Goal: Task Accomplishment & Management: Complete application form

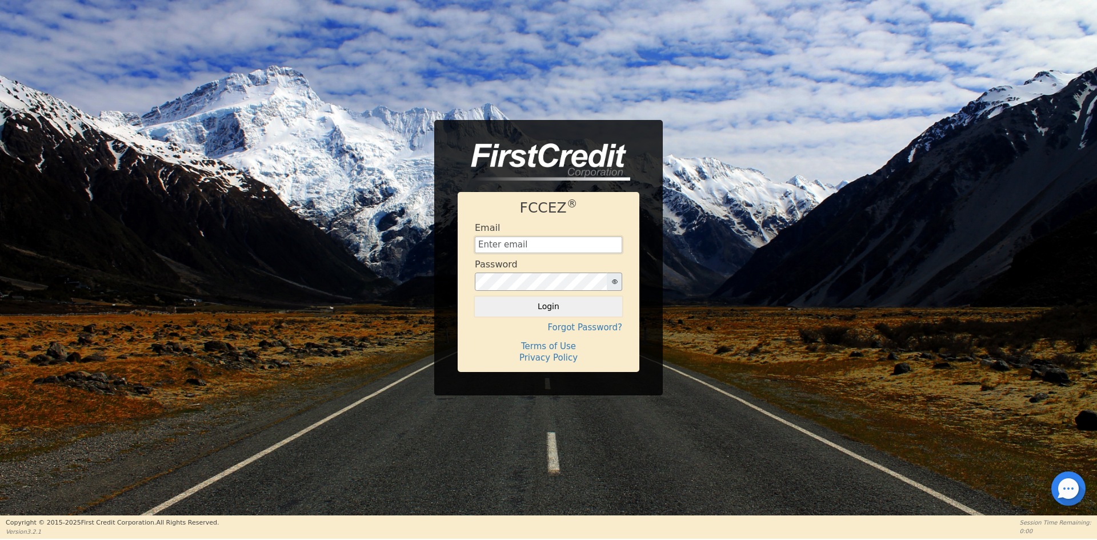
type input "[EMAIL_ADDRESS][DOMAIN_NAME]"
click at [568, 309] on button "Login" at bounding box center [548, 306] width 147 height 19
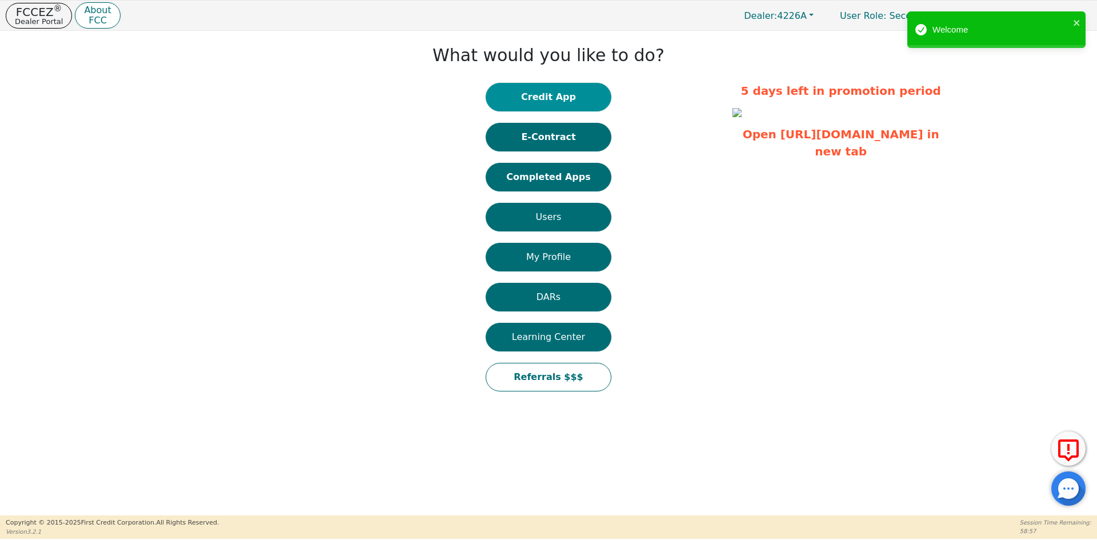
click at [528, 100] on button "Credit App" at bounding box center [549, 97] width 126 height 29
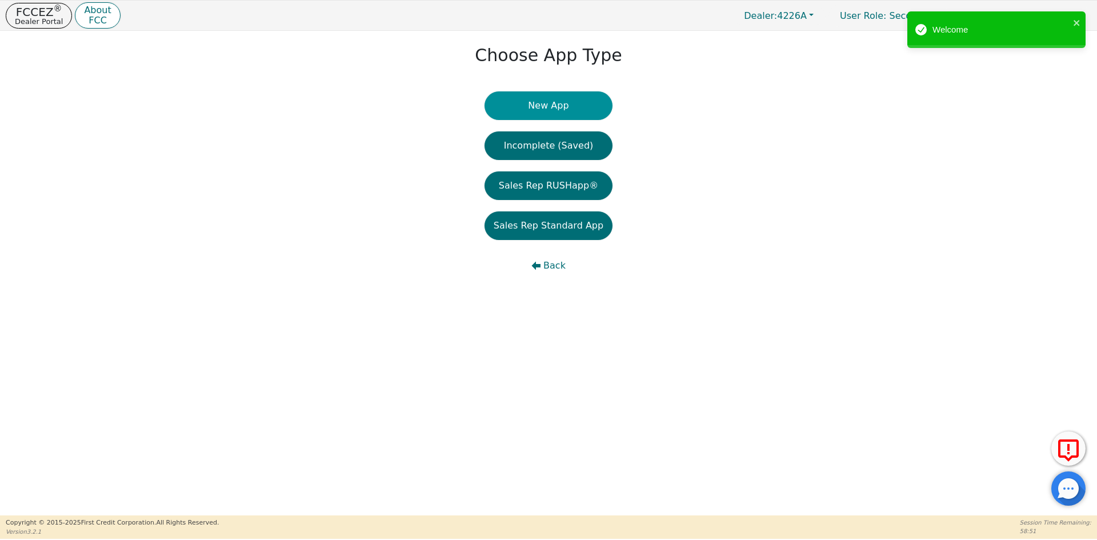
click at [528, 111] on button "New App" at bounding box center [549, 105] width 128 height 29
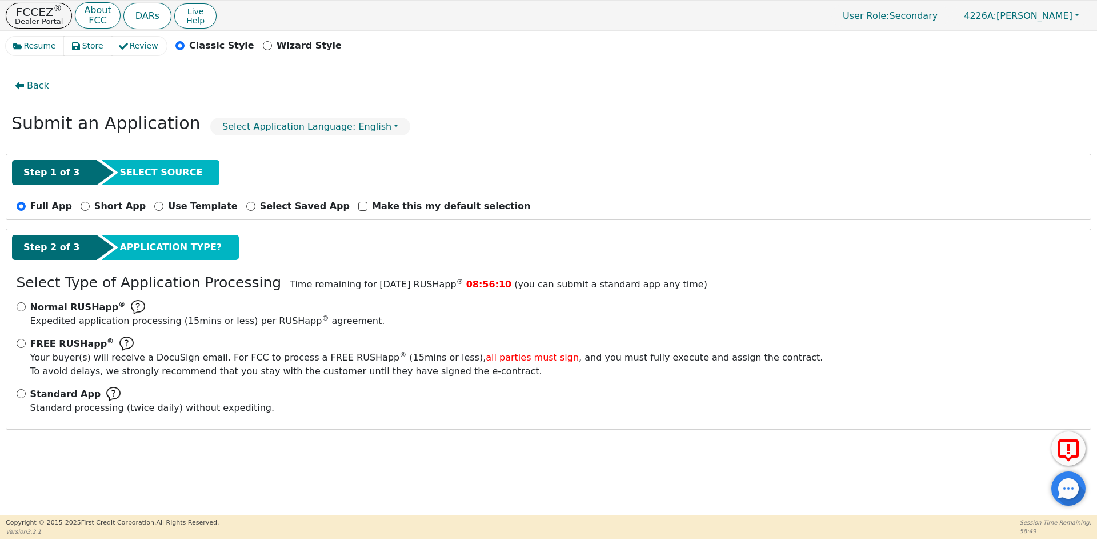
click at [15, 397] on div "Normal RUSHapp ® Expedited application processing ( 15 mins or less) per RUSHap…" at bounding box center [548, 361] width 1073 height 123
click at [19, 393] on input "Standard App Standard processing (twice daily) without expediting." at bounding box center [21, 393] width 9 height 9
radio input "true"
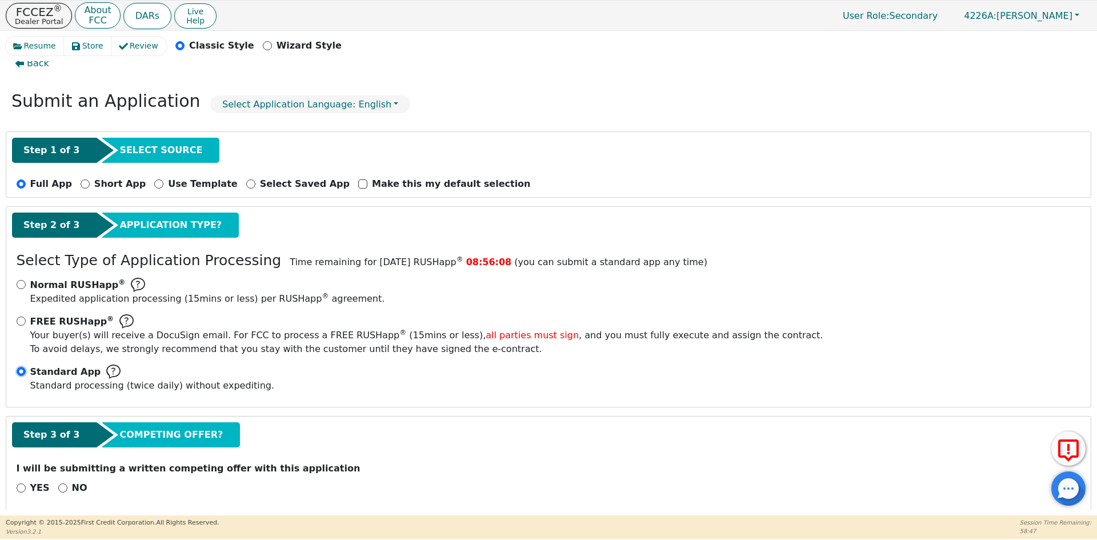
scroll to position [32, 0]
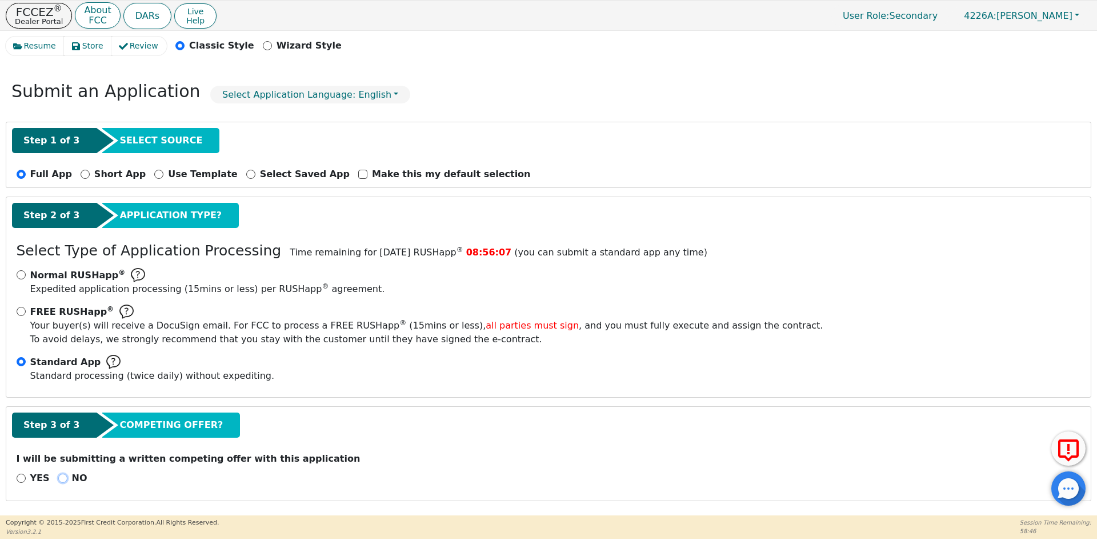
click at [59, 481] on input "NO" at bounding box center [62, 478] width 9 height 9
radio input "true"
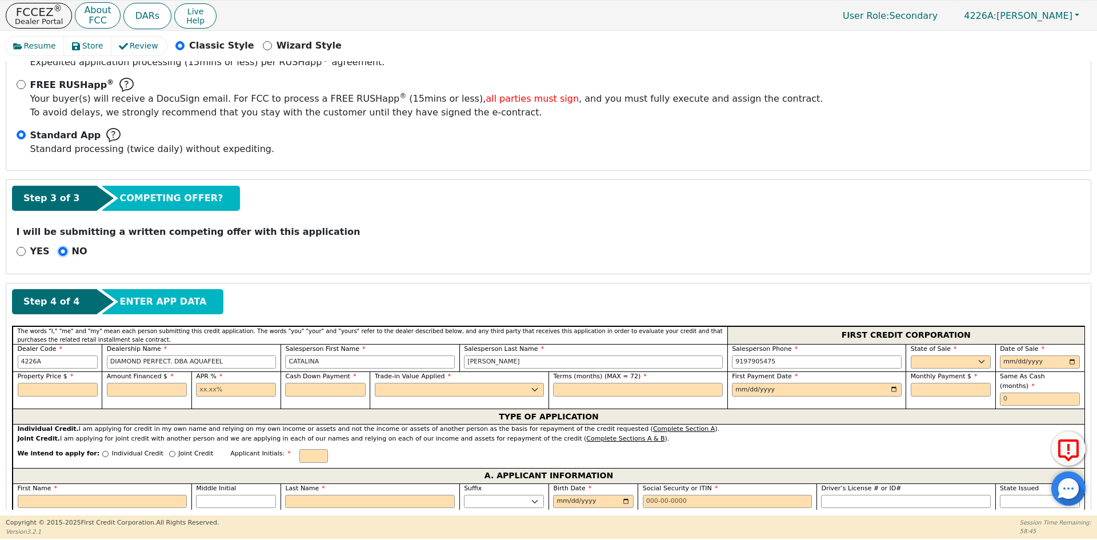
scroll to position [261, 0]
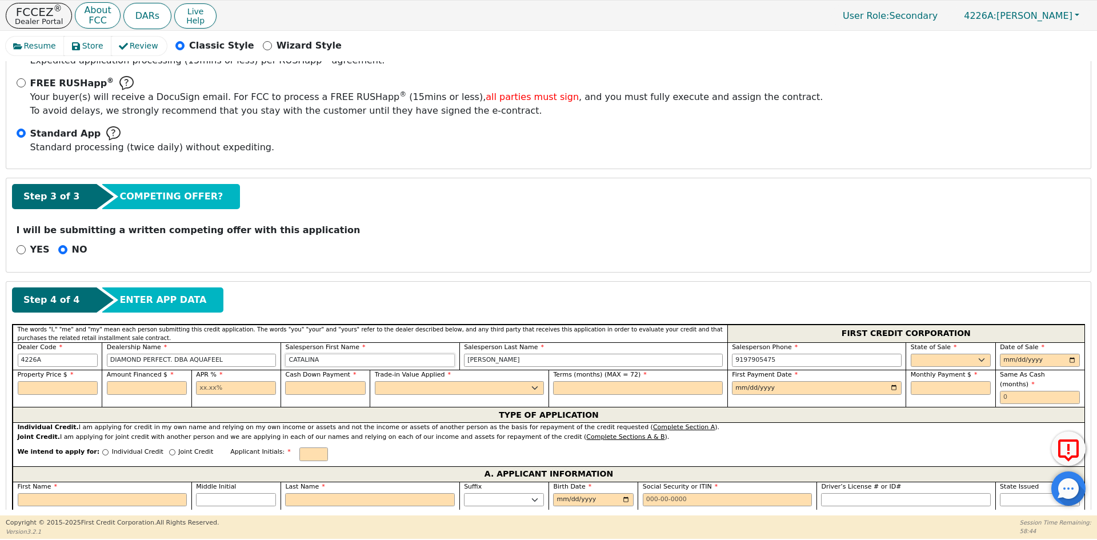
drag, startPoint x: 378, startPoint y: 364, endPoint x: 123, endPoint y: 365, distance: 254.9
click at [123, 365] on div "Dealer Code 4226A Dealership Name DIAMOND PERFECT. DBA AQUAFEEL Salesperson Fir…" at bounding box center [549, 356] width 1072 height 28
drag, startPoint x: 508, startPoint y: 361, endPoint x: 417, endPoint y: 368, distance: 90.6
click at [417, 368] on div "Dealer Code 4226A Dealership Name DIAMOND PERFECT. DBA AQUAFEEL Salesperson Fir…" at bounding box center [549, 356] width 1072 height 28
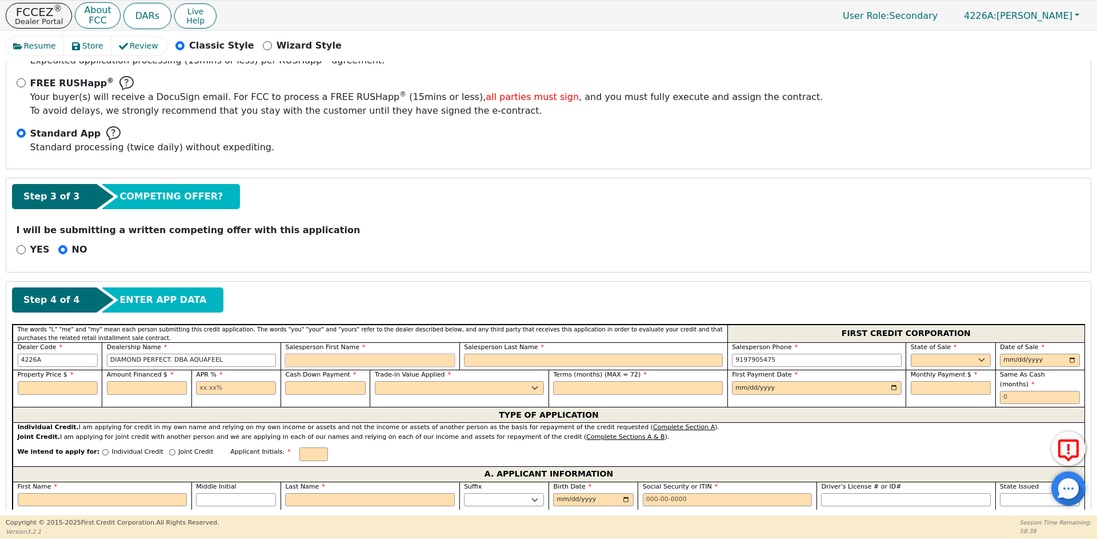
click at [332, 366] on input "text" at bounding box center [370, 361] width 170 height 14
type input "L"
type input "[PERSON_NAME]"
click at [329, 366] on input "text" at bounding box center [370, 361] width 170 height 14
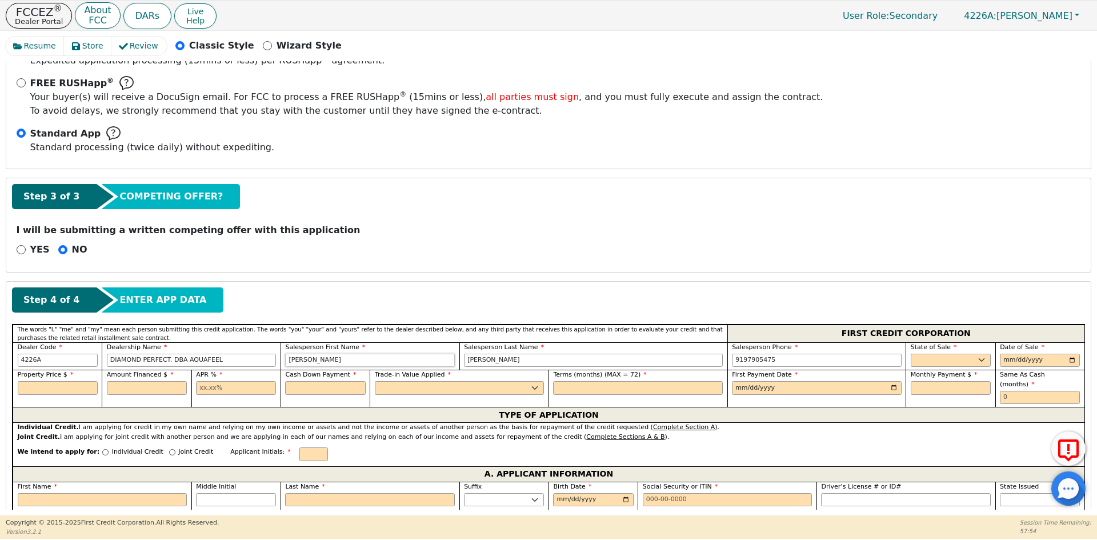
type input "[PERSON_NAME]"
click at [961, 356] on select "AK AL AR AZ CA CO CT DC DE FL [GEOGRAPHIC_DATA] HI IA ID IL IN KS [GEOGRAPHIC_D…" at bounding box center [951, 361] width 80 height 14
select select "PA"
click at [911, 354] on select "AK AL AR AZ CA CO CT DC DE FL [GEOGRAPHIC_DATA] HI IA ID IL IN KS [GEOGRAPHIC_D…" at bounding box center [951, 361] width 80 height 14
click at [1071, 362] on input "date" at bounding box center [1040, 361] width 80 height 14
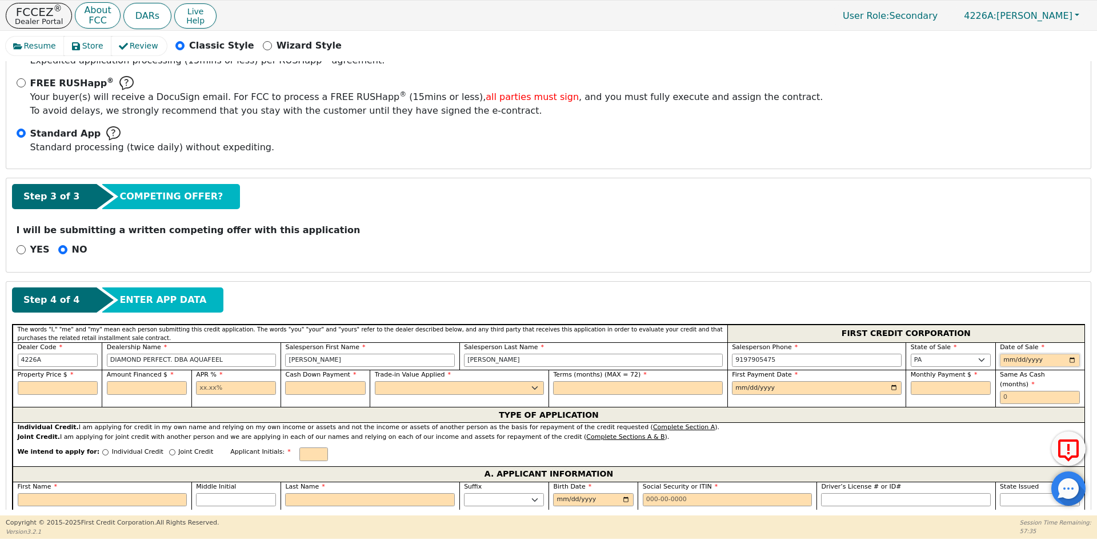
type input "[DATE]"
click at [34, 386] on input "text" at bounding box center [58, 388] width 80 height 14
type input "8790.00"
click at [157, 386] on input "text" at bounding box center [147, 388] width 80 height 14
type input "8790.00"
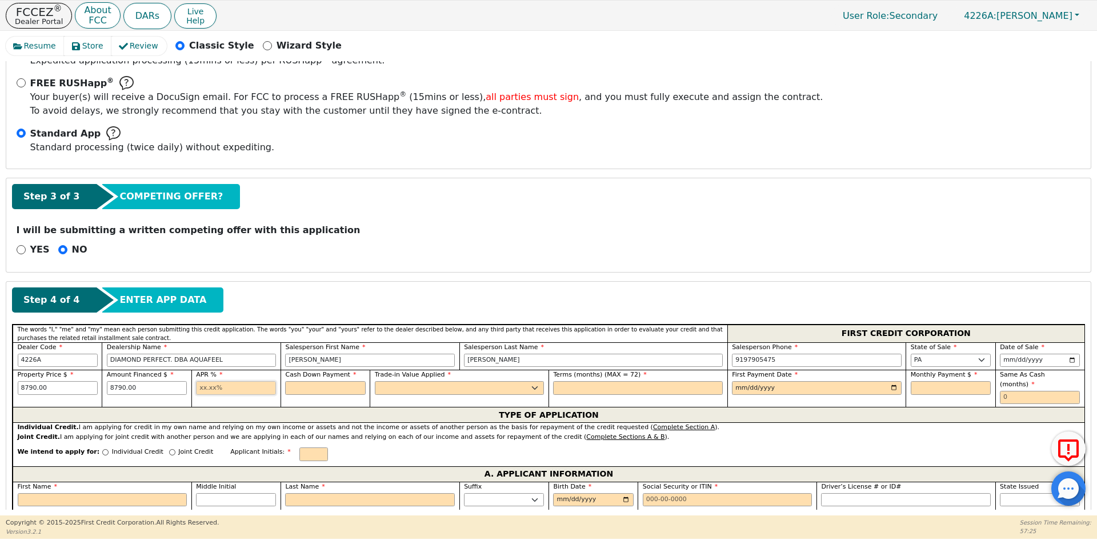
drag, startPoint x: 202, startPoint y: 388, endPoint x: 211, endPoint y: 393, distance: 10.8
click at [202, 388] on input "text" at bounding box center [236, 388] width 80 height 14
type input "10.99"
click at [310, 382] on input "text" at bounding box center [325, 388] width 80 height 14
type input "0.00"
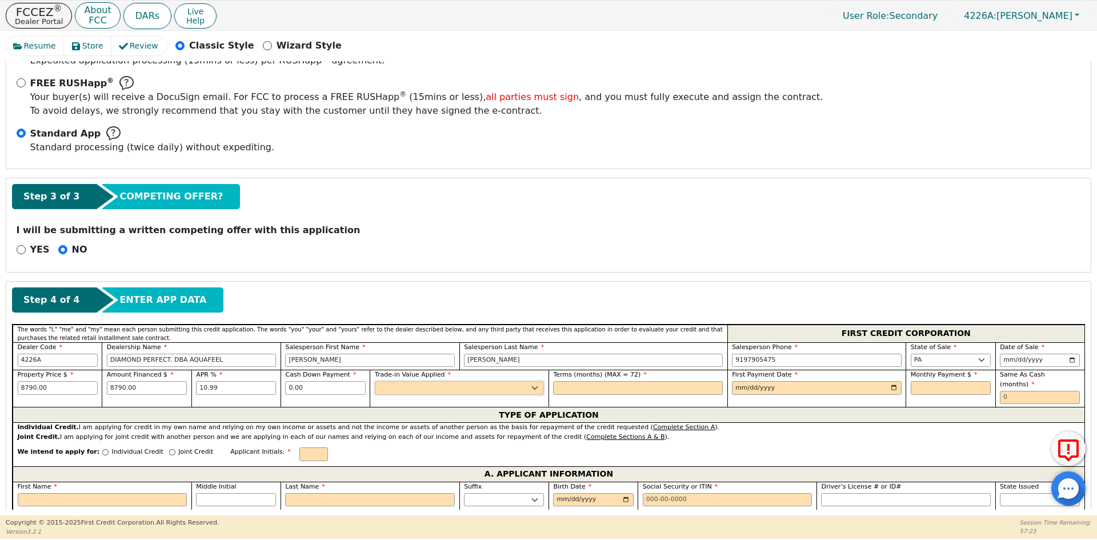
click at [408, 389] on select "Yes No" at bounding box center [460, 388] width 170 height 14
select select "n"
click at [375, 381] on select "Yes No" at bounding box center [460, 388] width 170 height 14
click at [608, 385] on input "text" at bounding box center [638, 388] width 170 height 14
type input "72"
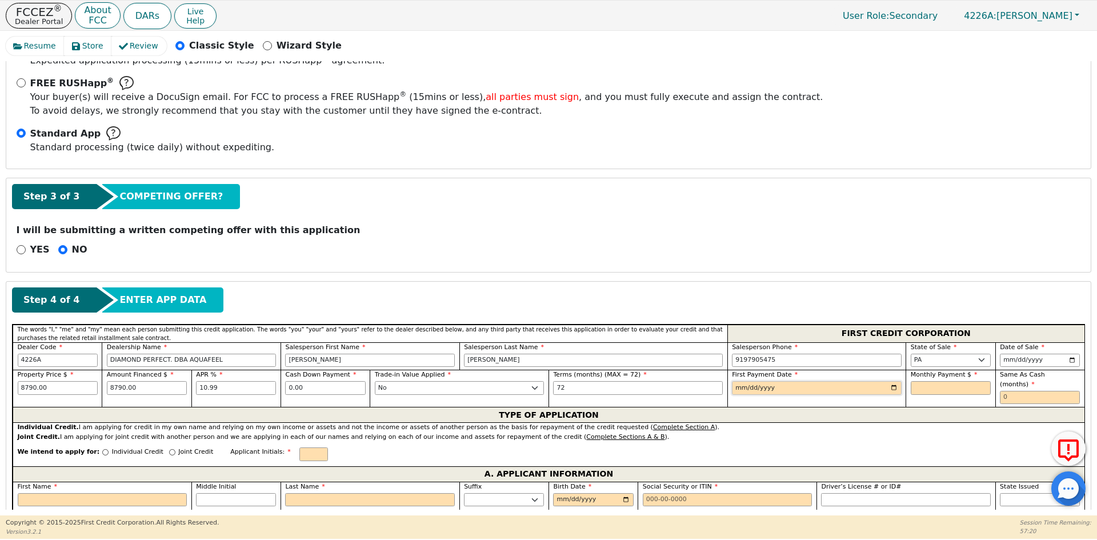
click at [890, 388] on input "date" at bounding box center [817, 388] width 170 height 14
type input "[DATE]"
click at [948, 382] on input "text" at bounding box center [951, 388] width 80 height 14
type input "167.26"
click at [1025, 391] on input "text" at bounding box center [1040, 398] width 80 height 14
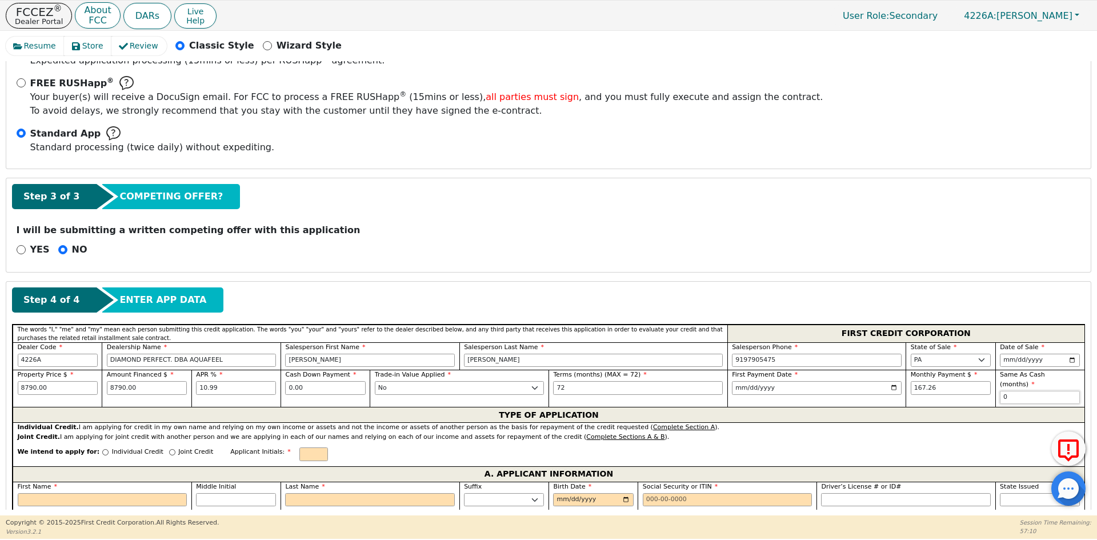
type input "0"
click at [112, 448] on p "Individual Credit" at bounding box center [137, 453] width 51 height 10
click at [102, 449] on input "Individual Credit" at bounding box center [105, 452] width 6 height 6
radio input "true"
click at [299, 448] on input "text" at bounding box center [313, 455] width 29 height 14
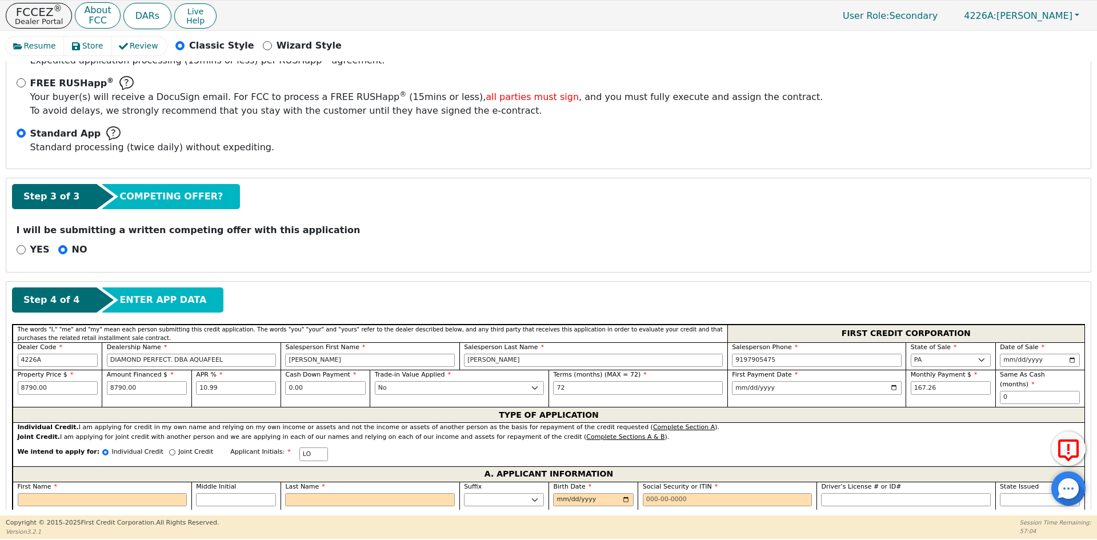
click at [48, 483] on span "First Name" at bounding box center [38, 486] width 40 height 7
click at [48, 493] on input "First Name" at bounding box center [103, 500] width 170 height 14
type input "L"
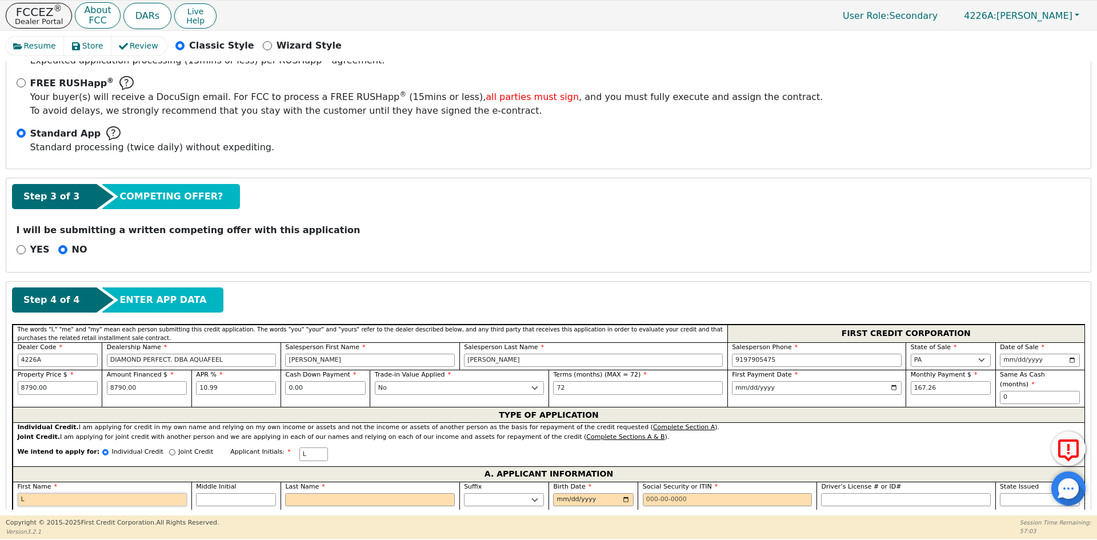
type input "LO"
type input "[PERSON_NAME]"
type input "LOUR"
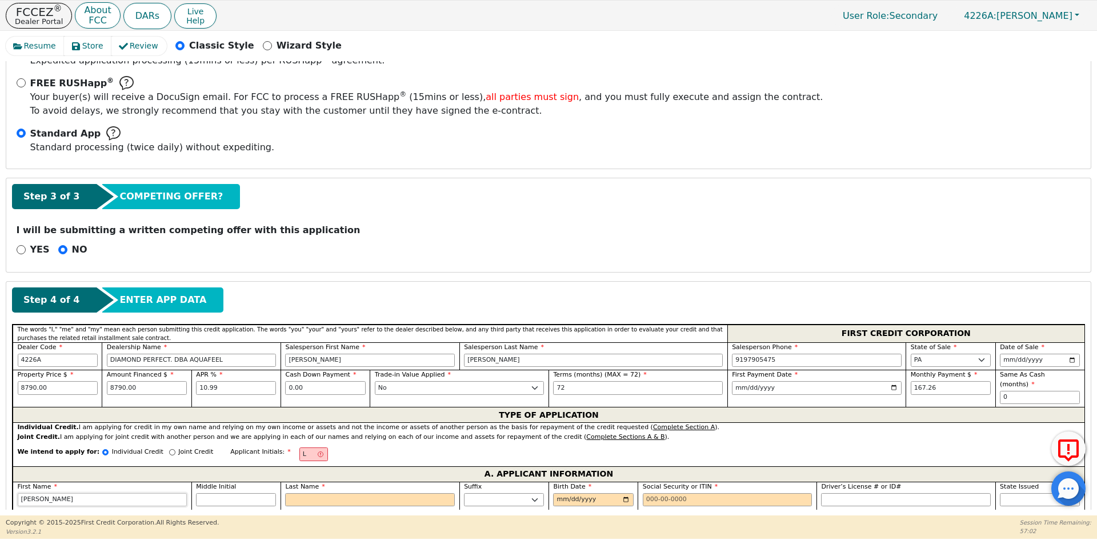
type input "LOUR"
type input "LOURD"
type input "LOURDE"
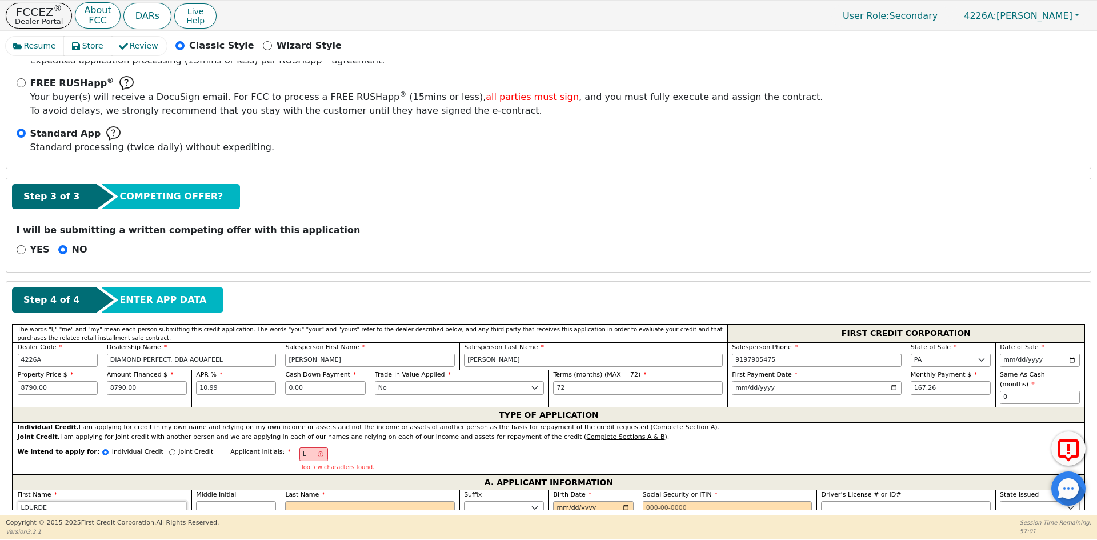
type input "[PERSON_NAME]"
type input "LO"
type input "O"
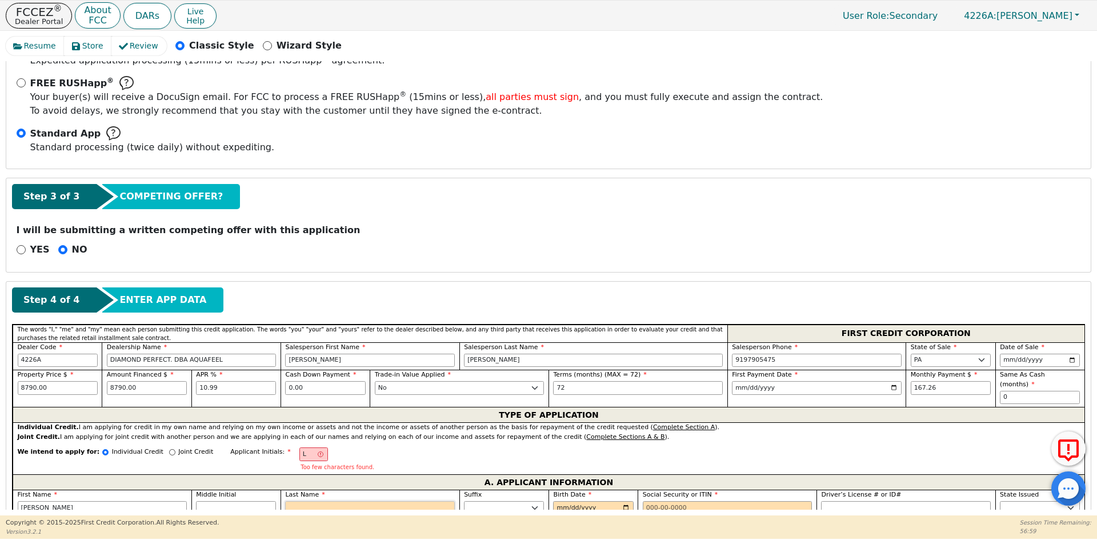
type input "[PERSON_NAME]"
type input "OR"
type input "[PERSON_NAME] OR"
type input "ORT"
type input "[PERSON_NAME]"
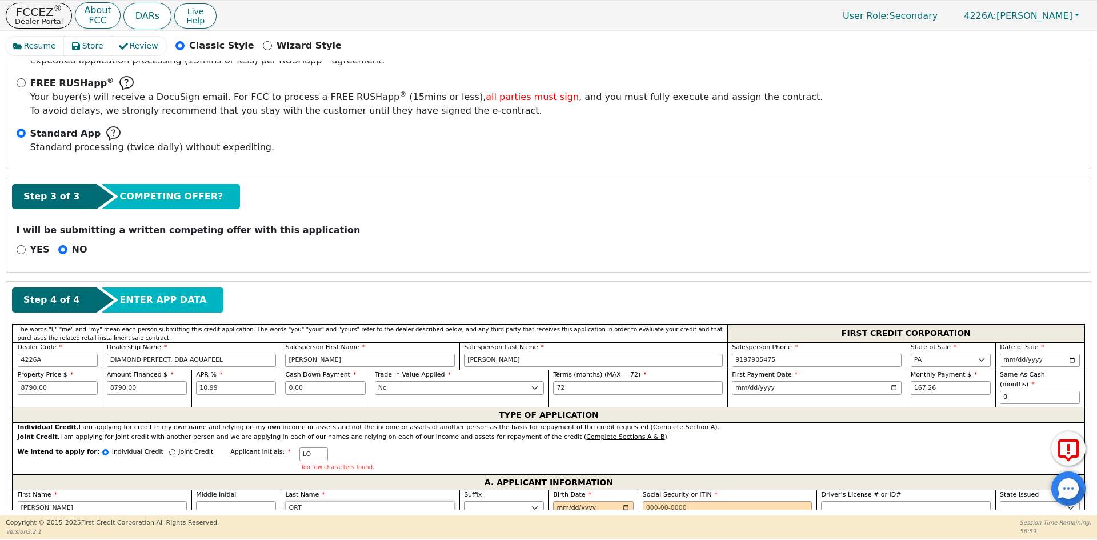
type input "ORTI"
type input "[PERSON_NAME]"
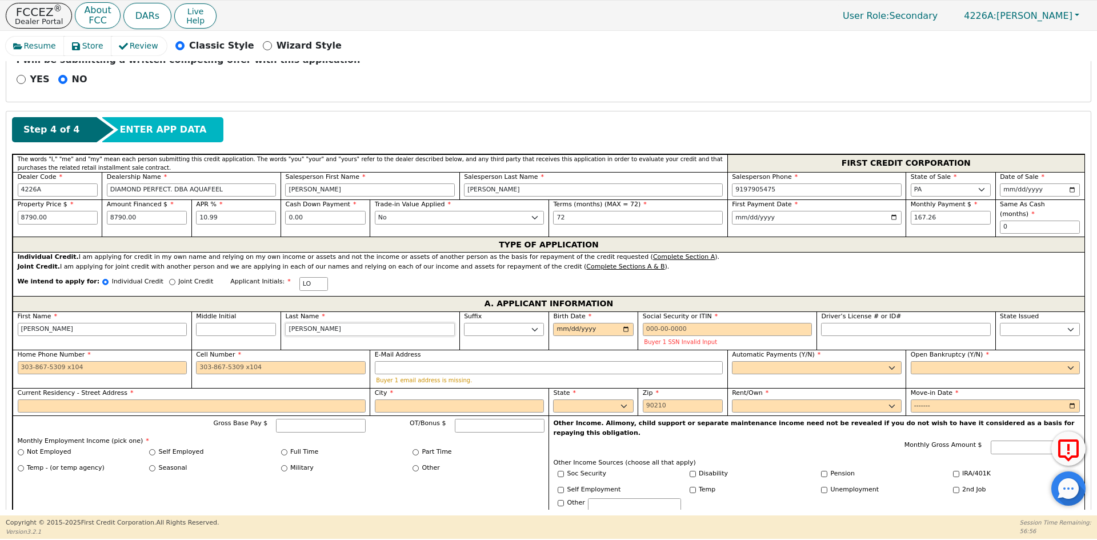
scroll to position [432, 0]
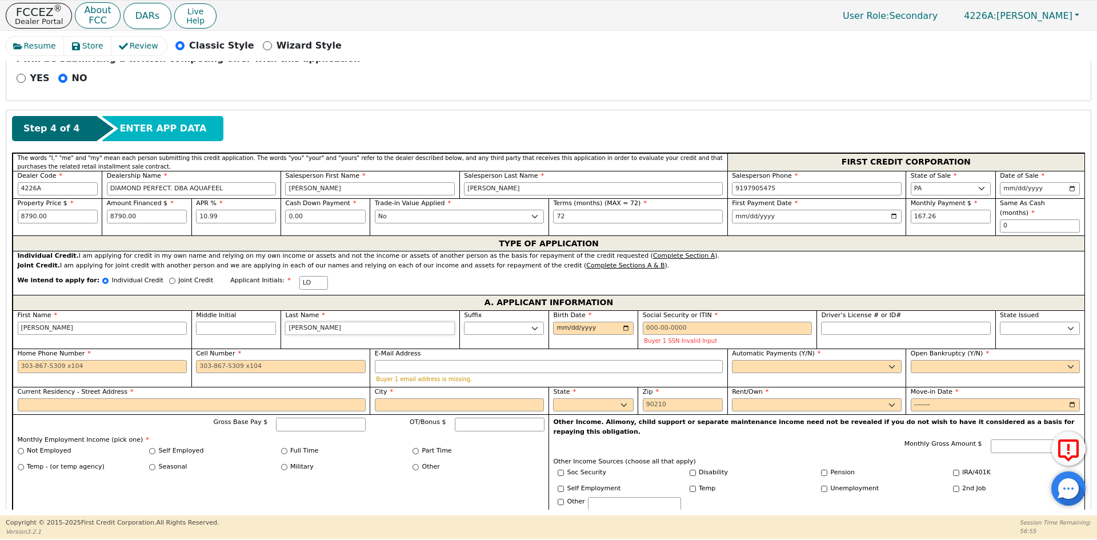
type input "[PERSON_NAME]"
click at [558, 322] on input "Birth Date" at bounding box center [593, 329] width 80 height 14
type input "[DATE]"
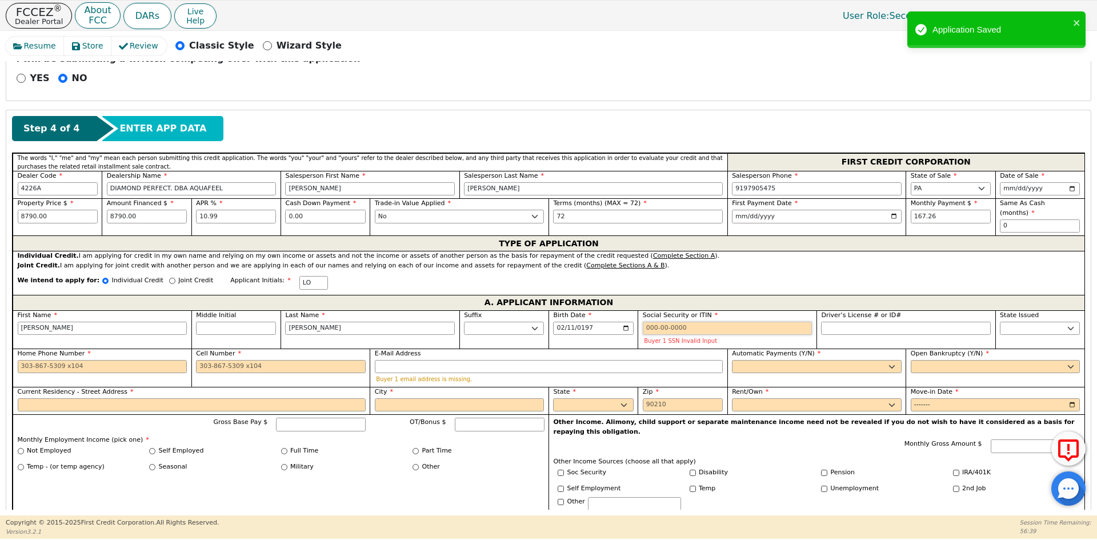
click at [691, 322] on input "Social Security or ITIN" at bounding box center [728, 329] width 170 height 14
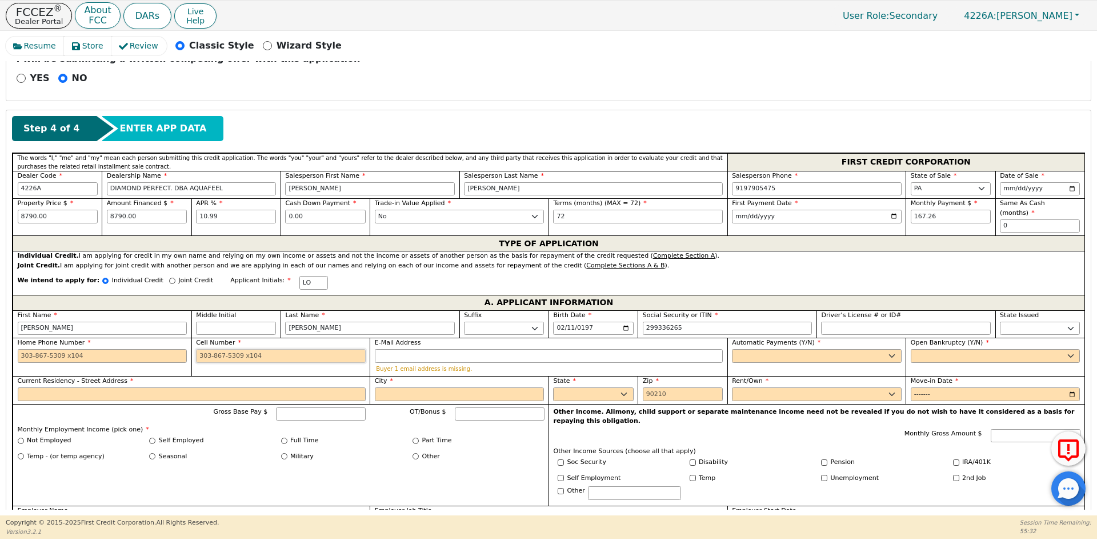
type input "***-**-6265"
click at [234, 349] on input "Cell Number" at bounding box center [281, 356] width 170 height 14
type input "[PHONE_NUMBER]"
click at [742, 349] on select "Yes No" at bounding box center [817, 356] width 170 height 14
select select "y"
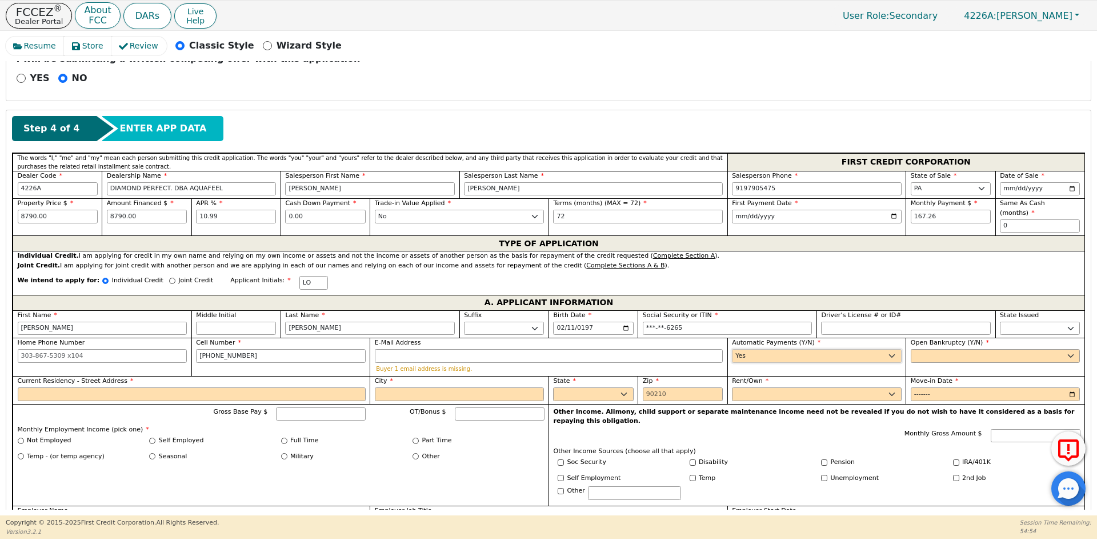
click at [732, 349] on select "Yes No" at bounding box center [817, 356] width 170 height 14
type input "[PERSON_NAME]"
click at [937, 349] on select "Yes No" at bounding box center [996, 356] width 170 height 14
select select "n"
click at [911, 349] on select "Yes No" at bounding box center [996, 356] width 170 height 14
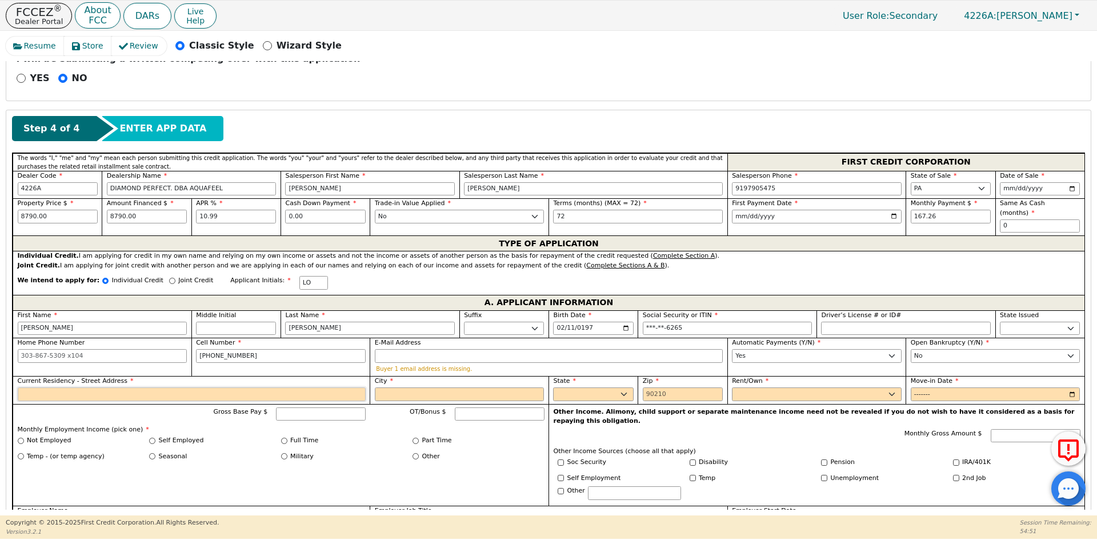
click at [50, 388] on input "Current Residency - Street Address" at bounding box center [192, 395] width 348 height 14
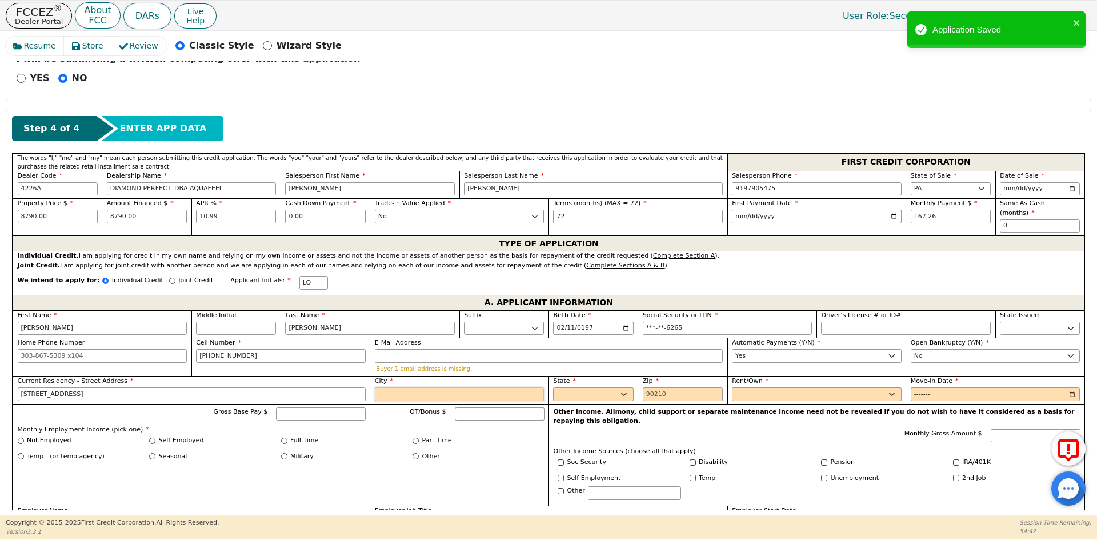
type input "[STREET_ADDRESS]"
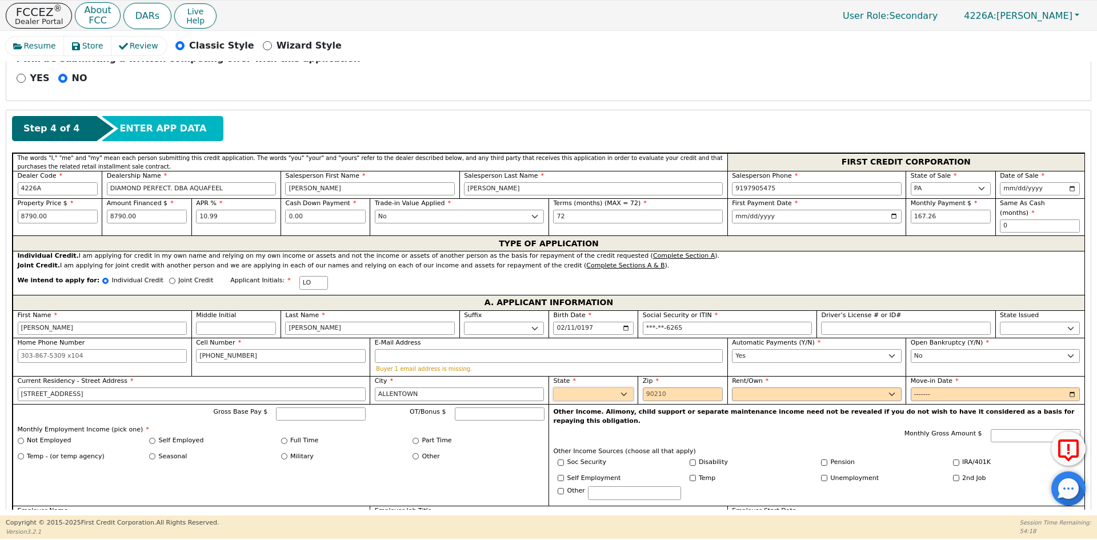
type input "ALLENTOWN"
select select "PA"
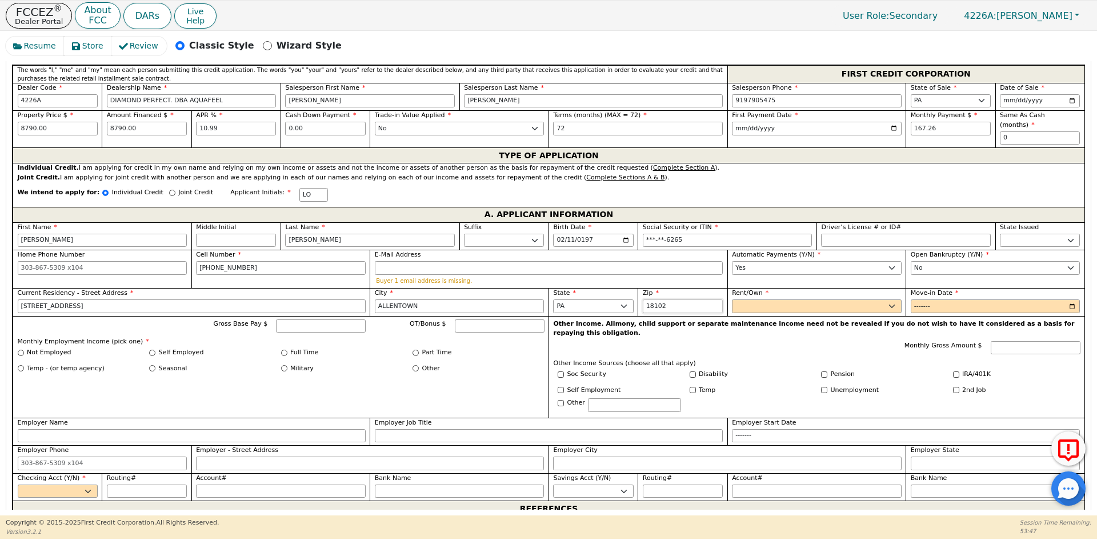
scroll to position [546, 0]
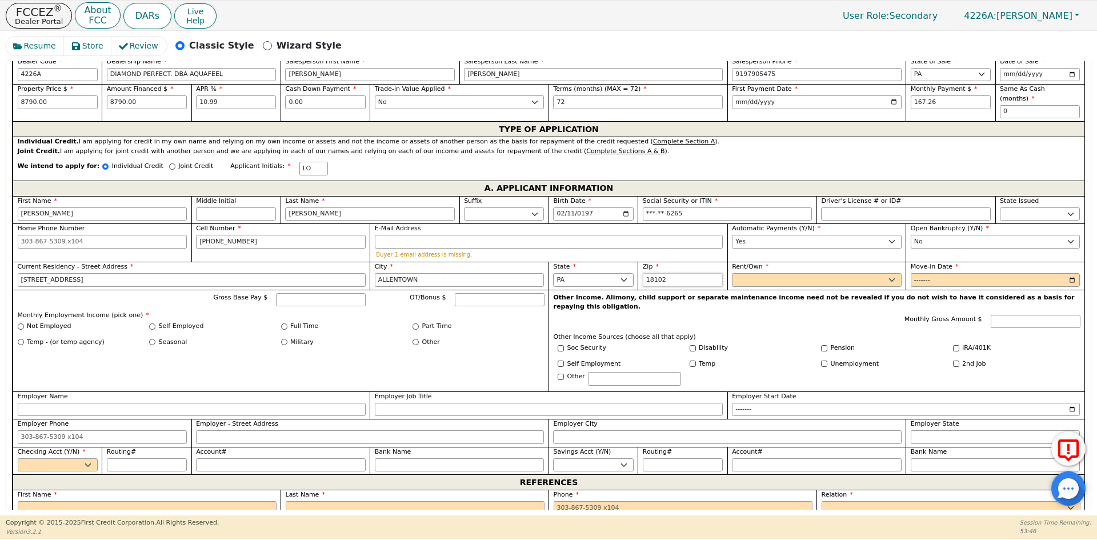
type input "18102"
click at [753, 273] on select "Rent Own" at bounding box center [817, 280] width 170 height 14
select select "Own"
click at [732, 273] on select "Rent Own" at bounding box center [817, 280] width 170 height 14
click at [922, 273] on input "Move-in Date" at bounding box center [996, 280] width 170 height 14
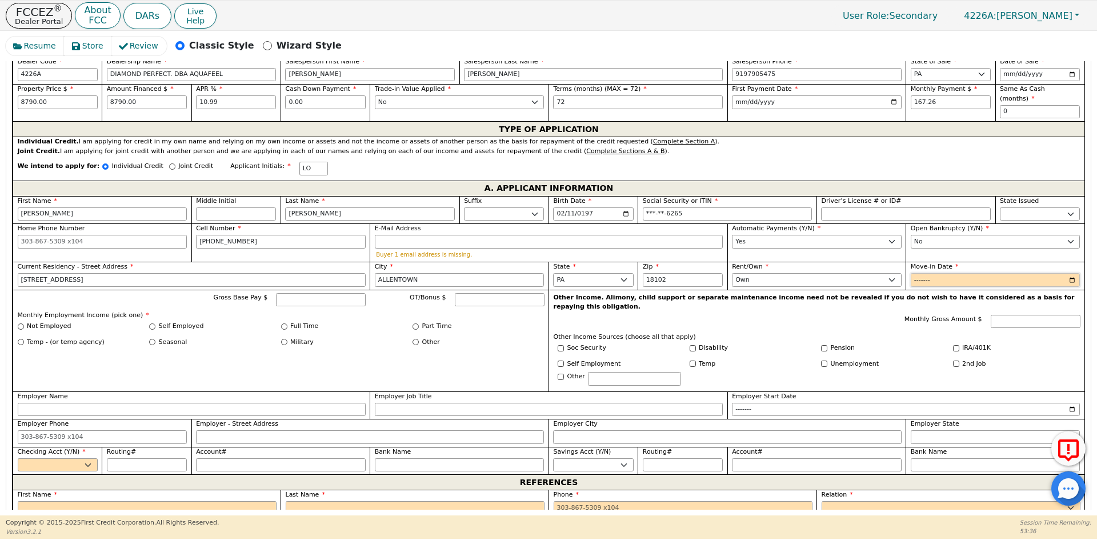
click at [919, 273] on input "Move-in Date" at bounding box center [996, 280] width 170 height 14
type input "2022-08"
click at [177, 322] on label "Self Employed" at bounding box center [181, 327] width 45 height 10
click at [155, 324] on input "Self Employed" at bounding box center [152, 327] width 6 height 6
radio input "true"
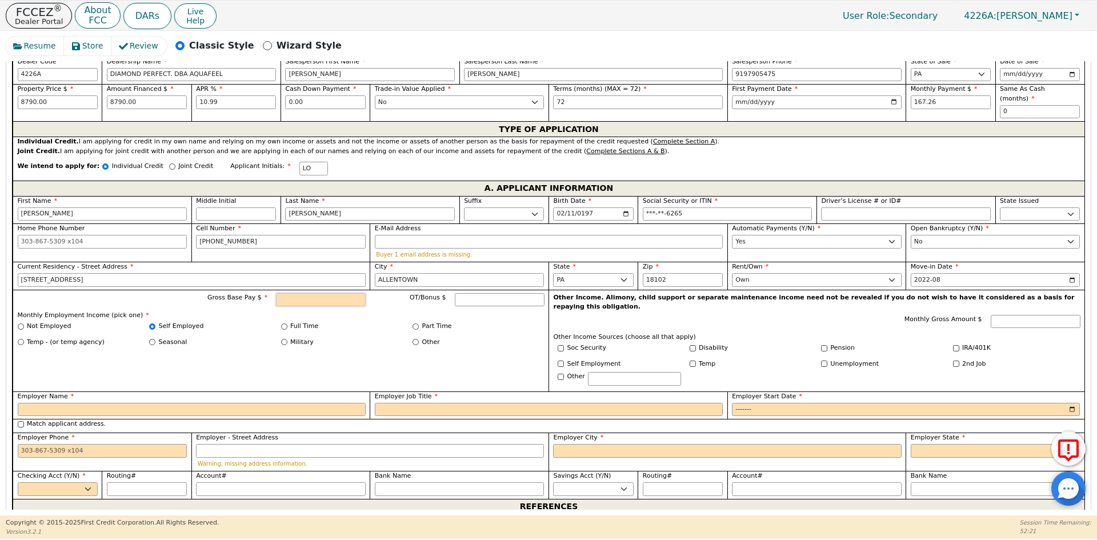
click at [338, 294] on input "Gross Base Pay $" at bounding box center [321, 300] width 90 height 14
type input "2800.00"
click at [142, 403] on input "Employer Name" at bounding box center [192, 410] width 348 height 14
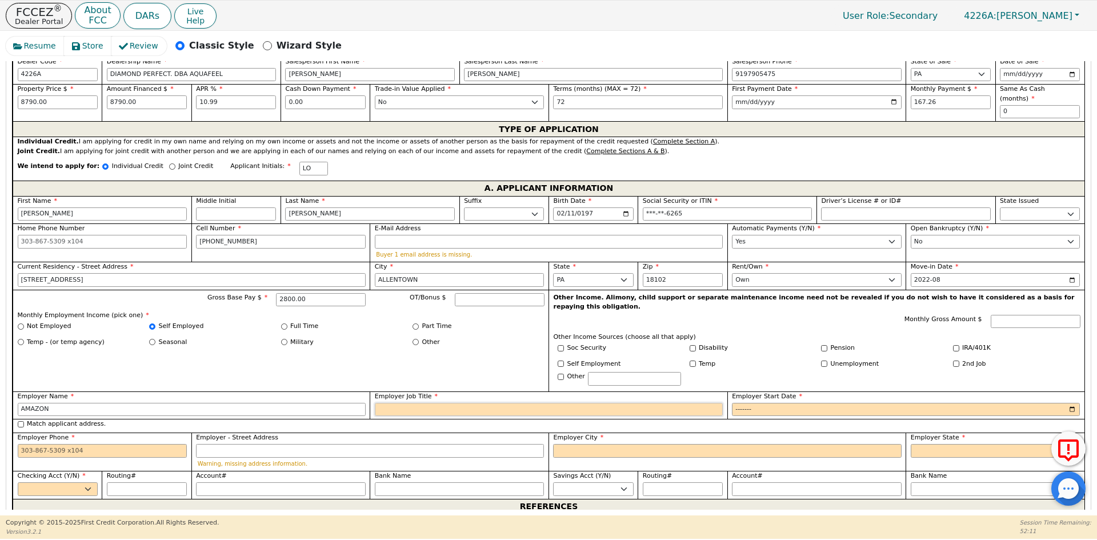
type input "AMAZON"
type input "PAKER"
click at [745, 403] on input "Employer Start Date" at bounding box center [906, 410] width 348 height 14
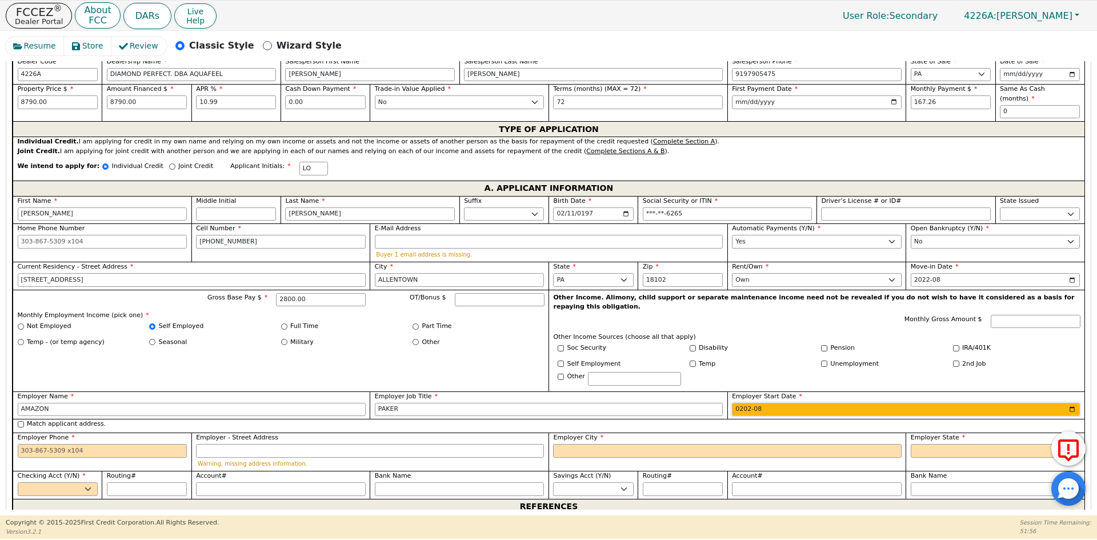
type input "2022-08"
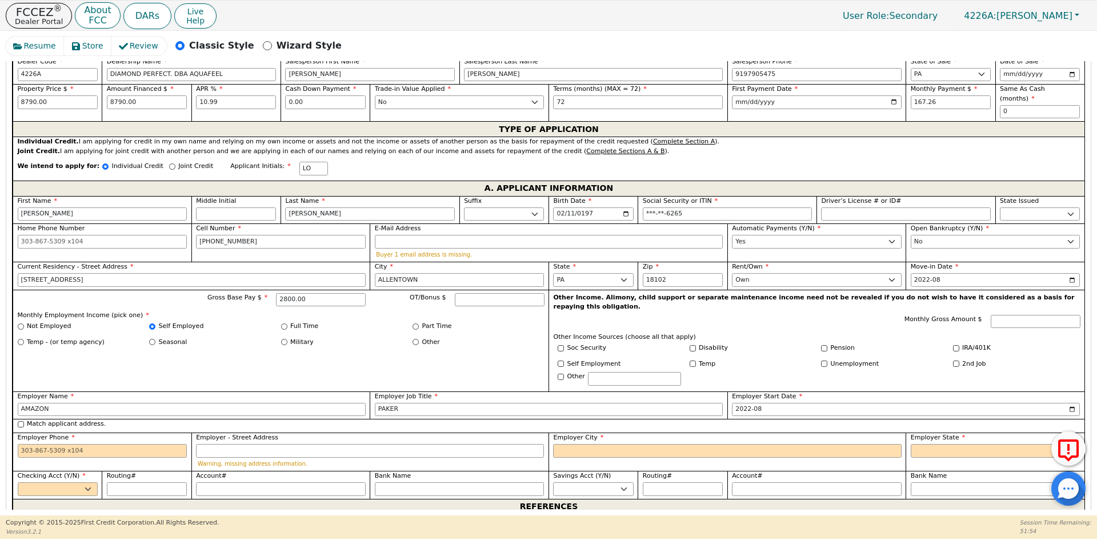
click at [45, 420] on label "Match applicant address." at bounding box center [66, 425] width 79 height 10
click at [24, 421] on input "Match applicant address." at bounding box center [21, 424] width 6 height 6
checkbox input "true"
type input "[STREET_ADDRESS]"
type input "ALLENTOWN"
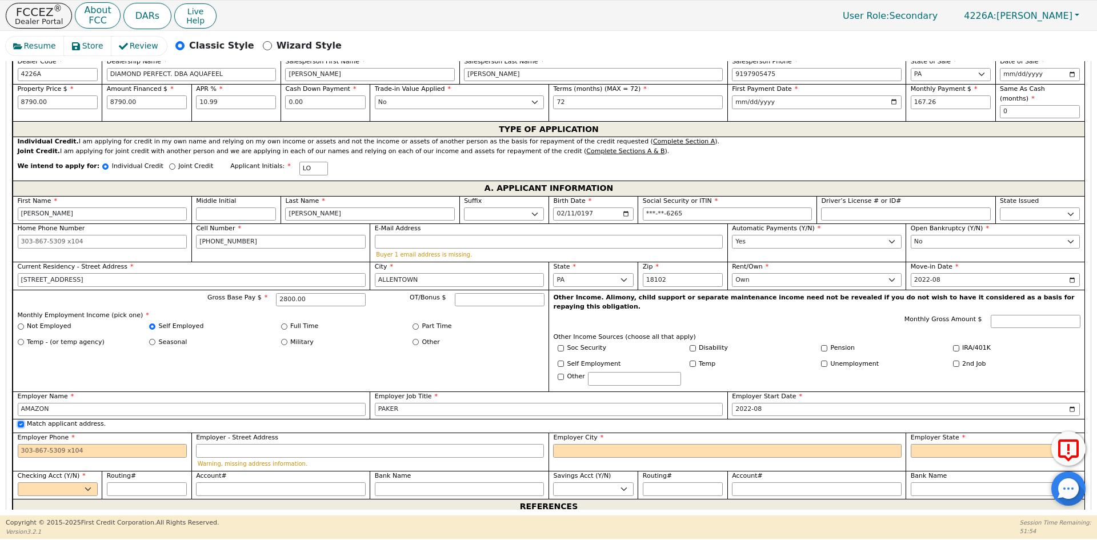
select select "PA"
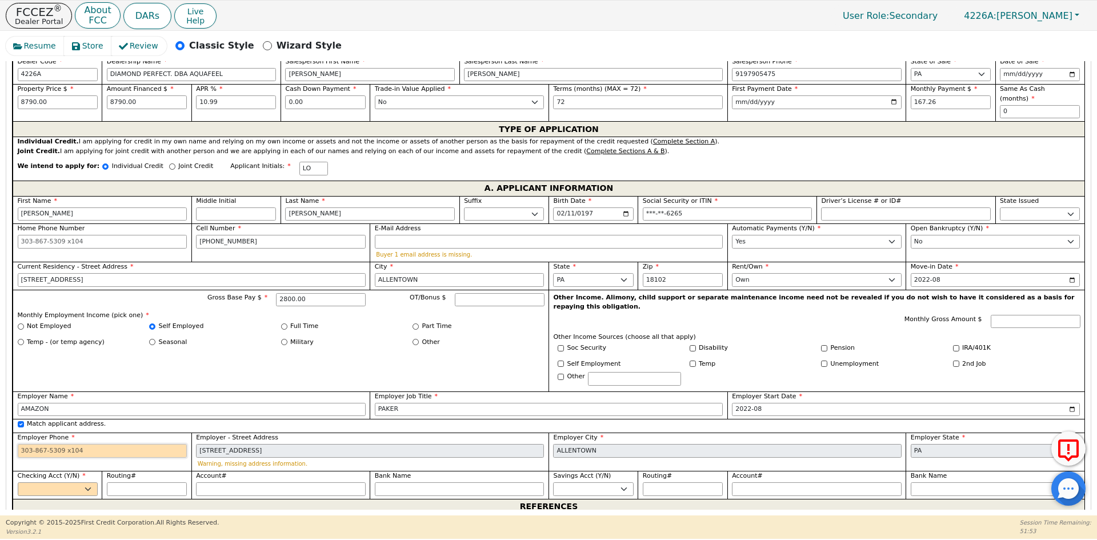
click at [60, 444] on input "Employer Phone" at bounding box center [103, 451] width 170 height 14
click at [62, 420] on label "Match applicant address." at bounding box center [66, 425] width 79 height 10
click at [24, 421] on input "Match applicant address." at bounding box center [21, 424] width 6 height 6
checkbox input "false"
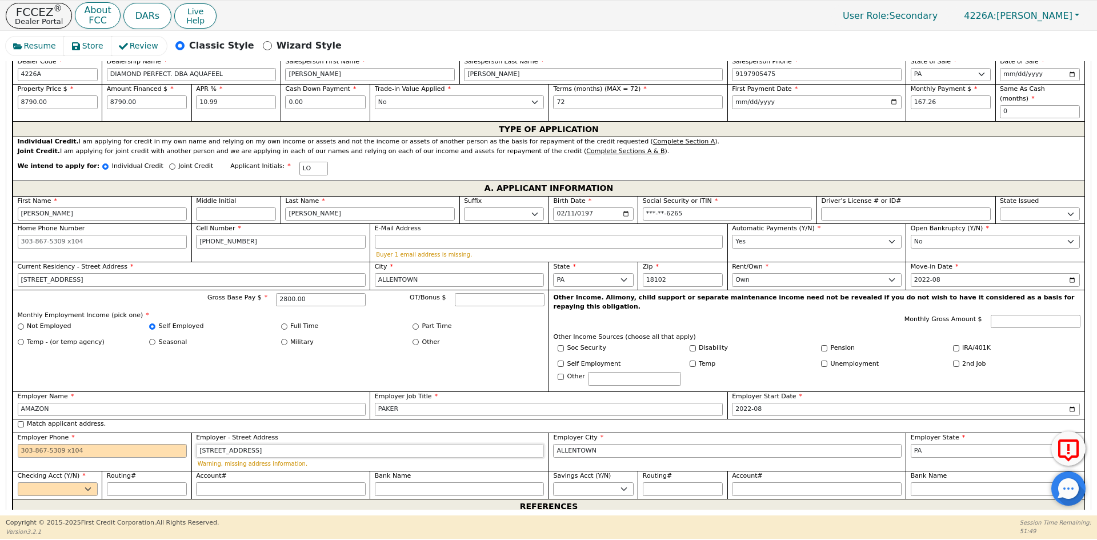
drag, startPoint x: 262, startPoint y: 432, endPoint x: 130, endPoint y: 430, distance: 132.6
click at [130, 430] on div "First Name [PERSON_NAME] Middle Initial Last Name [PERSON_NAME]. Sr. II III IV …" at bounding box center [549, 347] width 1072 height 303
click at [47, 444] on input "Employer Phone" at bounding box center [103, 451] width 170 height 14
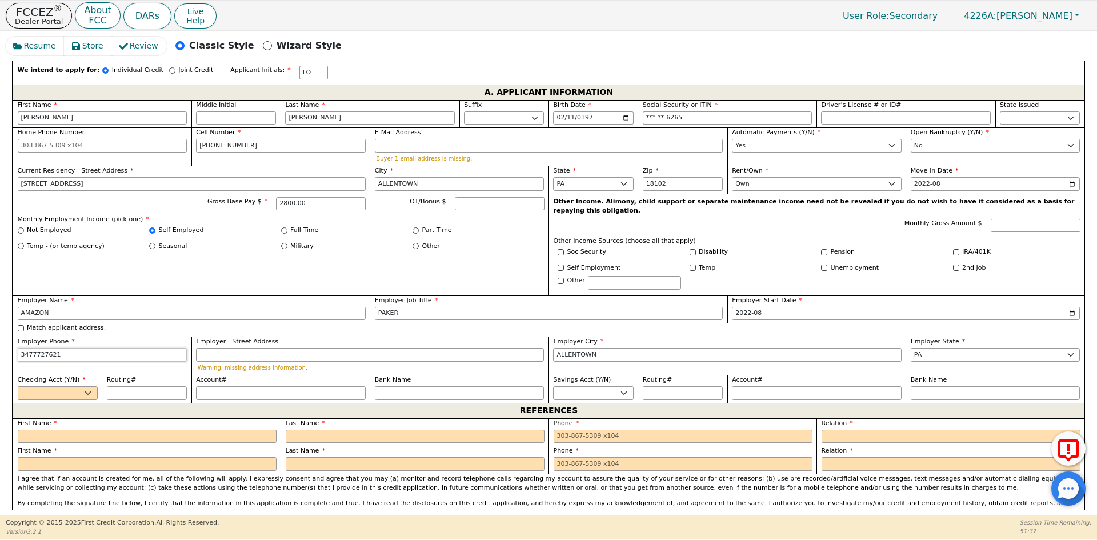
scroll to position [661, 0]
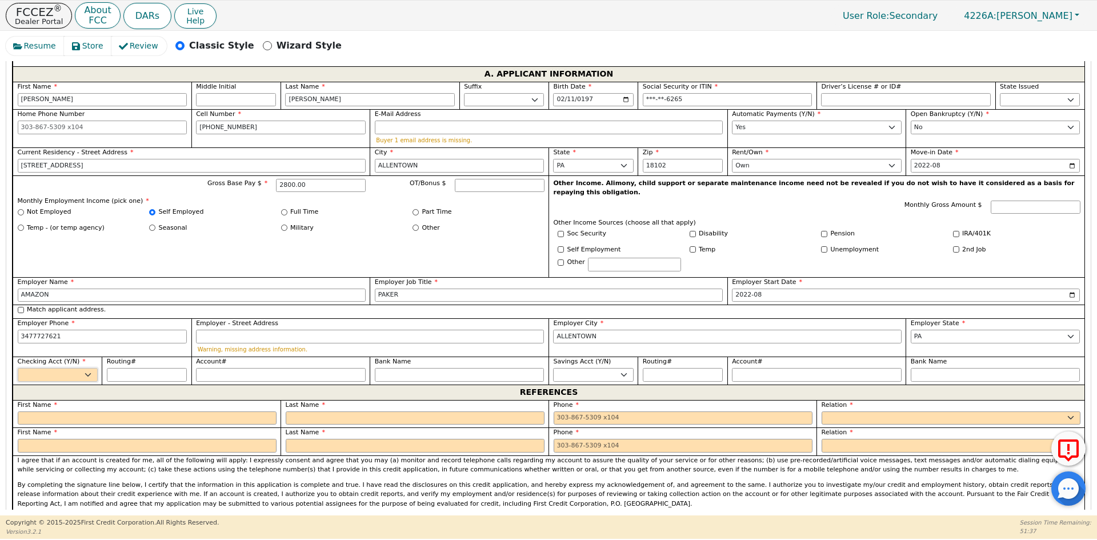
type input "[PHONE_NUMBER]"
click at [43, 368] on select "Yes No" at bounding box center [58, 375] width 80 height 14
select select "y"
click at [18, 368] on select "Yes No" at bounding box center [58, 375] width 80 height 14
click at [121, 368] on input "Routing#" at bounding box center [147, 375] width 80 height 14
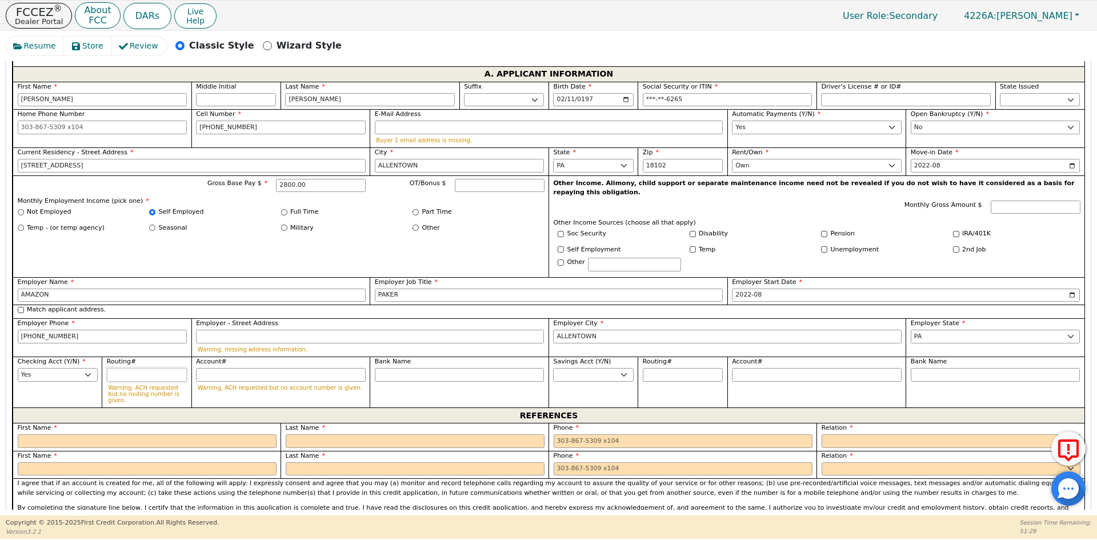
type input "0"
type input "*"
type input "03"
type input "**"
type input "031"
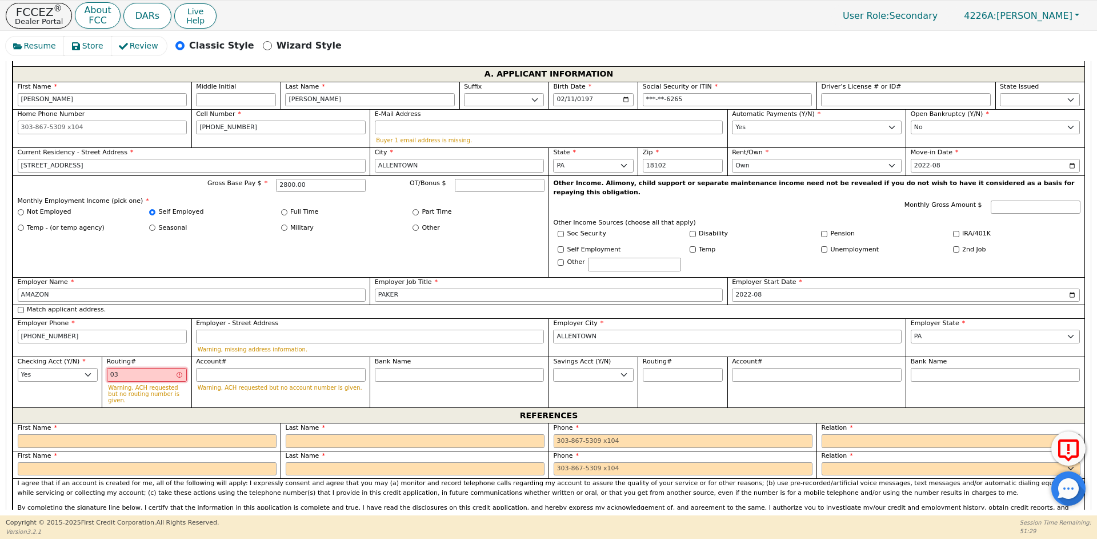
type input "***"
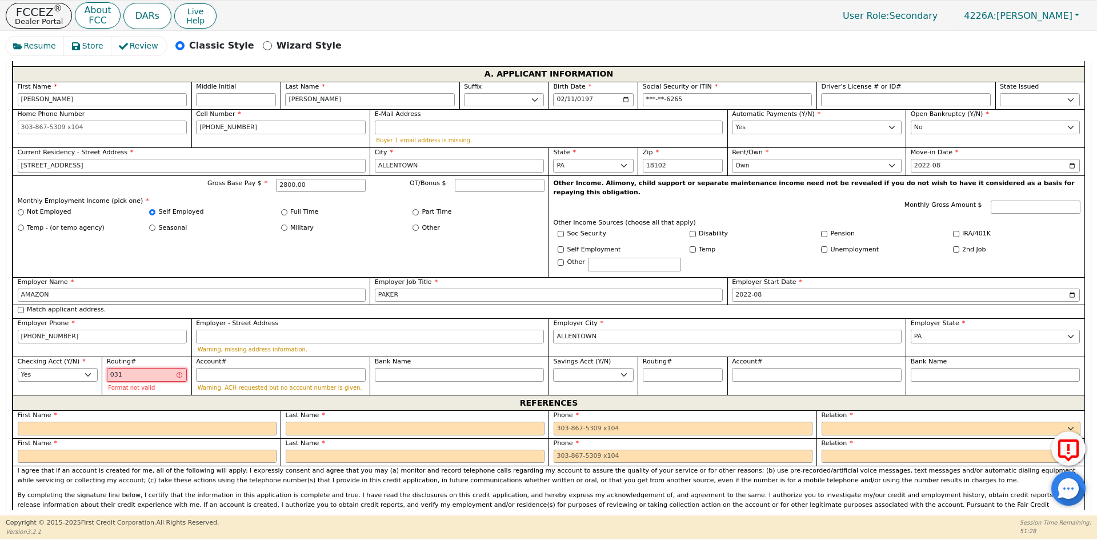
type input "0312"
type input "****"
type input "03120"
type input "*****"
type input "031202"
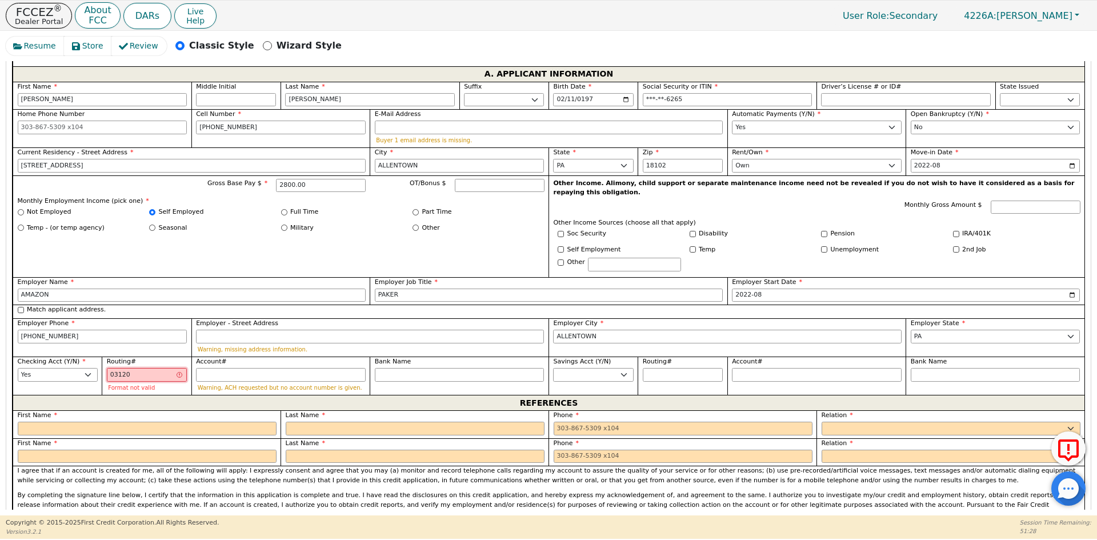
type input "******"
type input "0312020"
type input "*******"
type input "03120208"
type input "********"
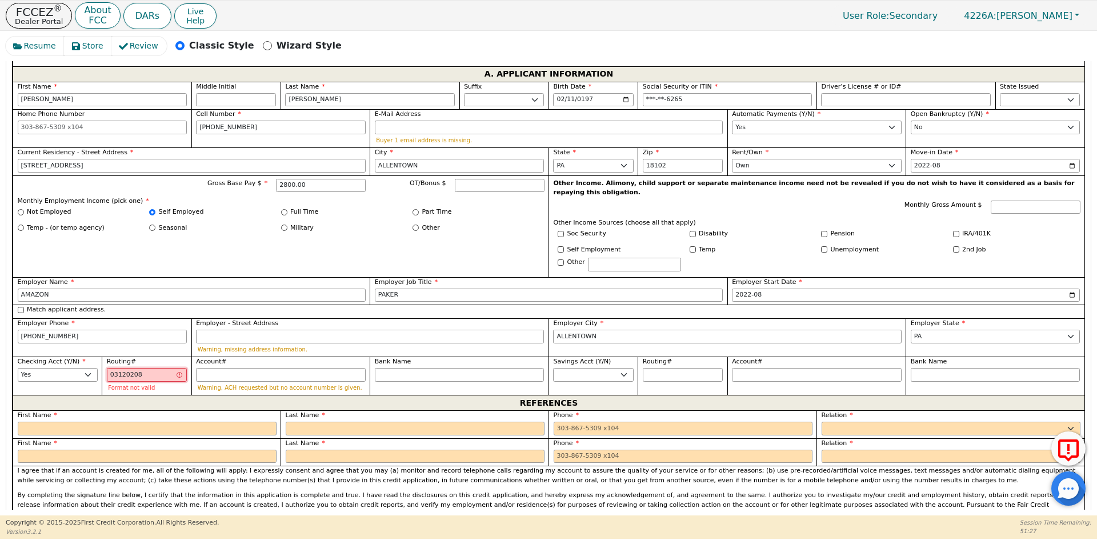
type input "031202084"
type input "*********"
click at [270, 368] on input "Account#" at bounding box center [281, 375] width 170 height 14
type input "3"
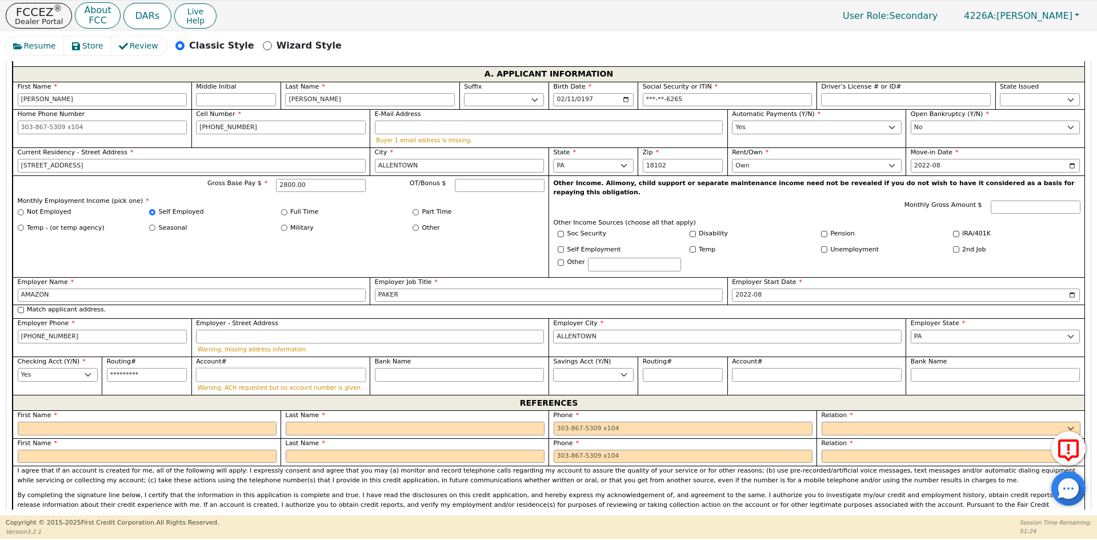
type input "*"
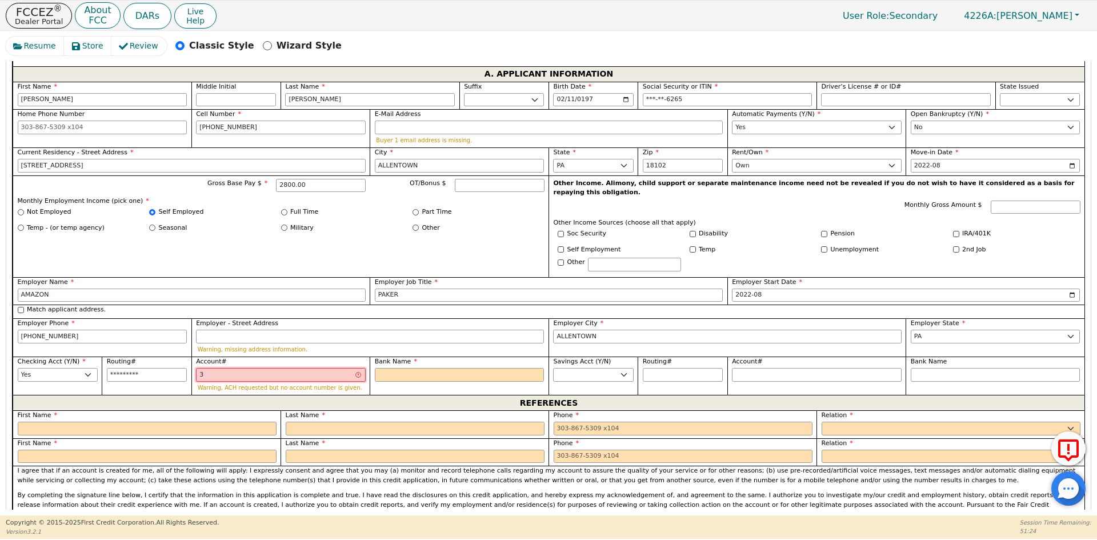
type input "38"
type input "**"
type input "383"
type input "***"
type input "3830"
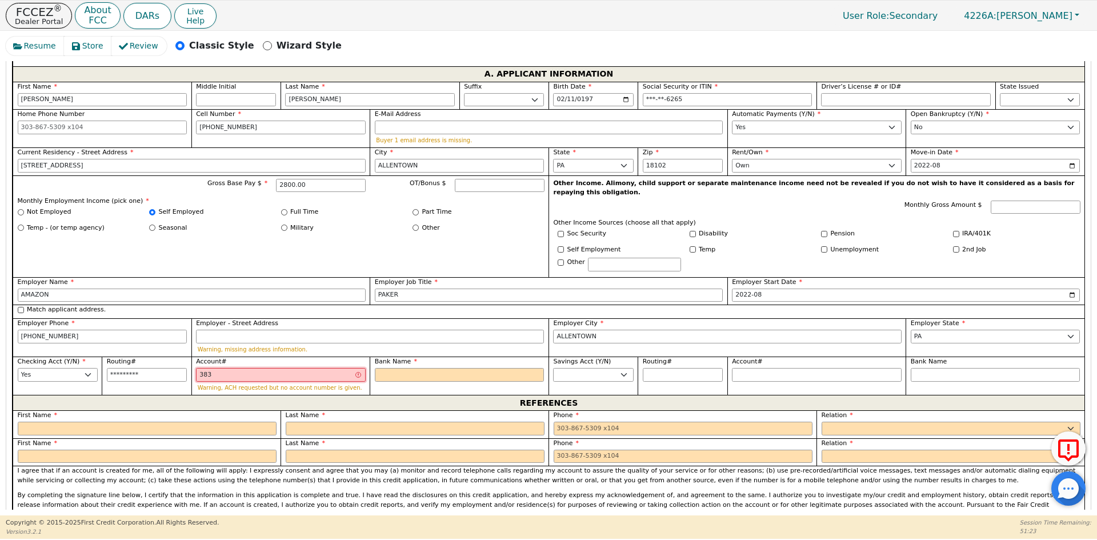
type input "****"
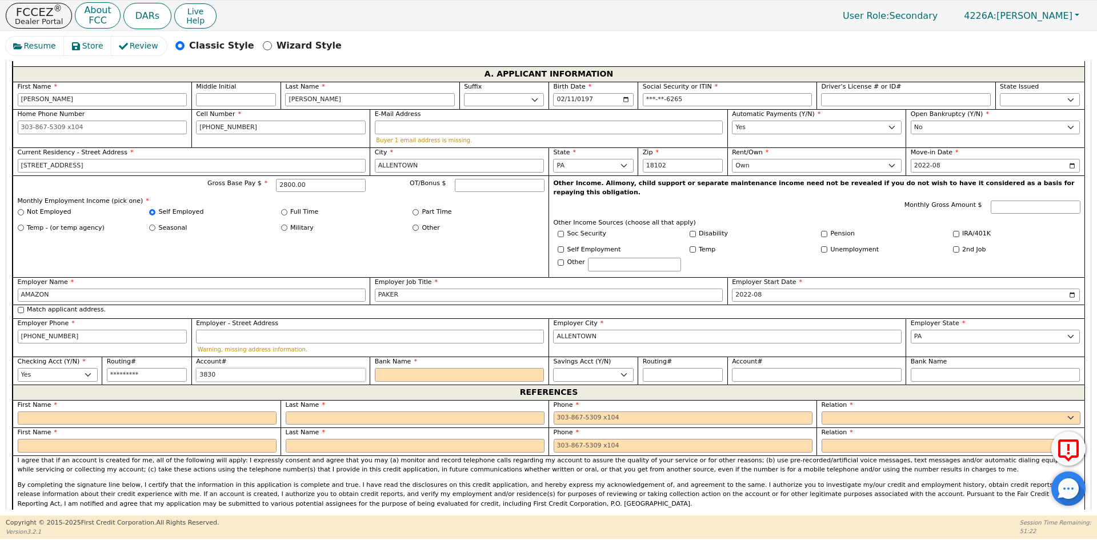
type input "38302"
type input "*****"
type input "383023"
type input "******"
type input "3830234"
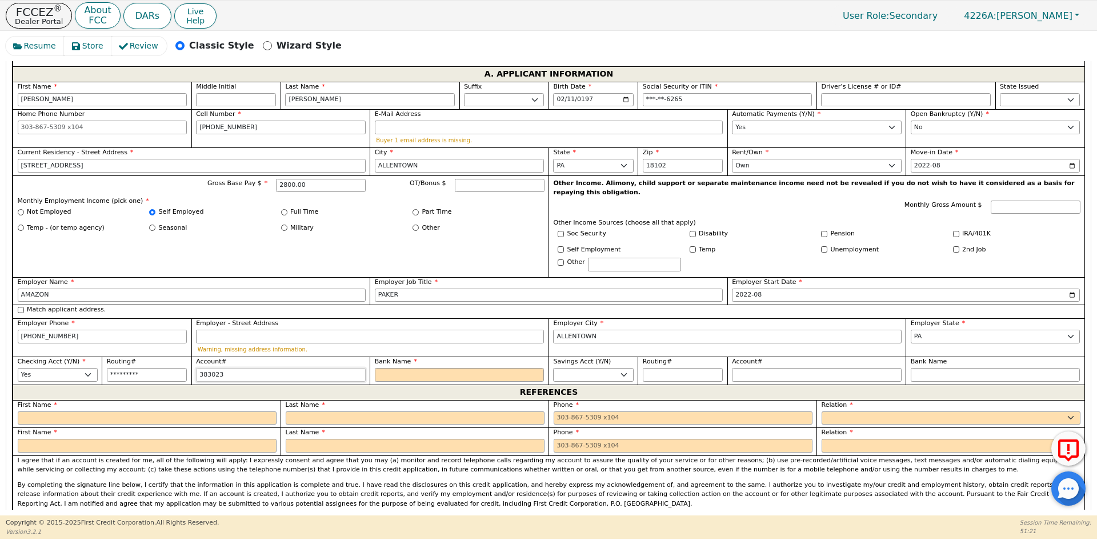
type input "*******"
type input "38302340"
type input "********"
type input "383023401"
type input "*********"
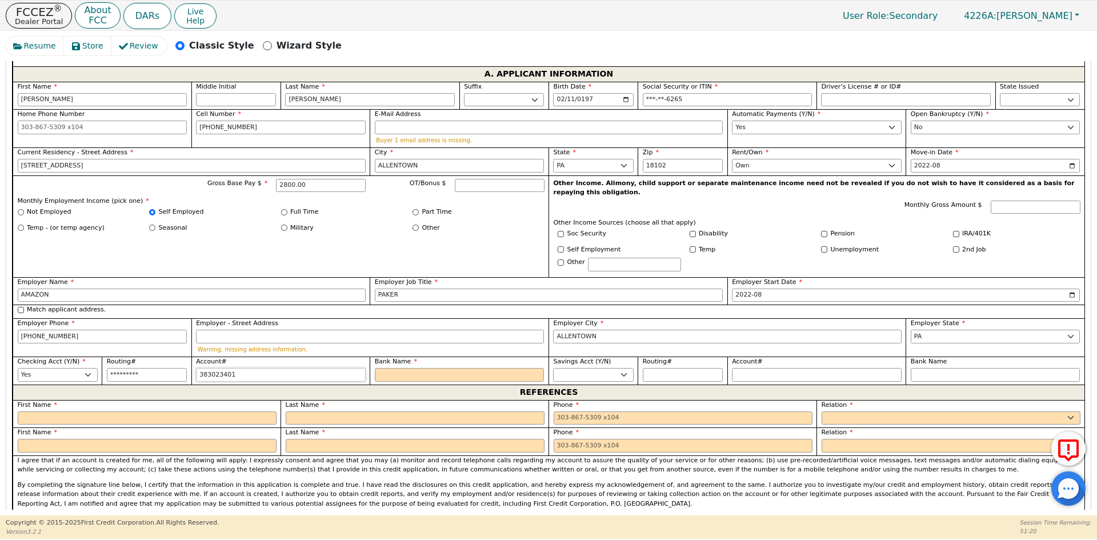
type input "3830234019"
type input "**********"
type input "38302340191"
type input "**********"
type input "383023401918"
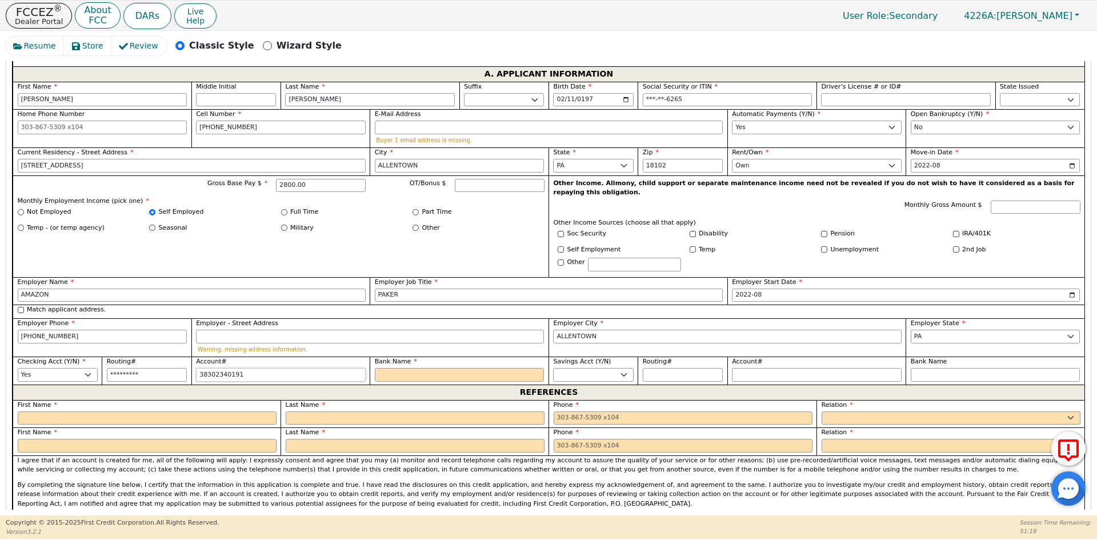
type input "**********"
click at [454, 363] on div "Bank Name" at bounding box center [459, 371] width 179 height 28
click at [452, 368] on input "Bank Name" at bounding box center [460, 375] width 170 height 14
type input "383023401918"
click at [213, 368] on input "383023401918" at bounding box center [281, 375] width 170 height 14
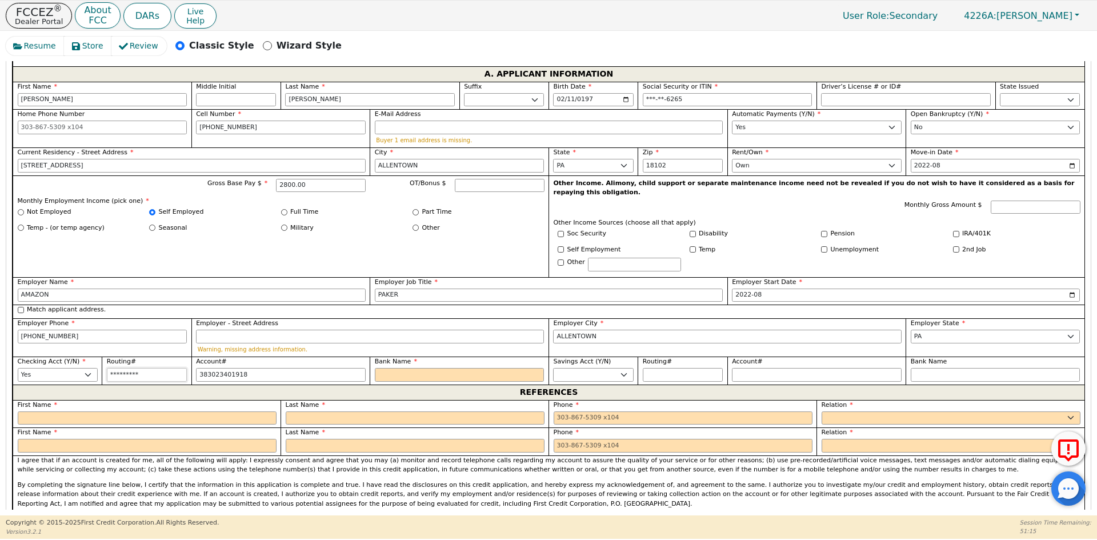
type input "031202084"
type input "**********"
click at [158, 368] on input "031202084" at bounding box center [147, 375] width 80 height 14
drag, startPoint x: 158, startPoint y: 356, endPoint x: 69, endPoint y: 354, distance: 89.2
click at [69, 354] on div "First Name [PERSON_NAME] Middle Initial Last Name [PERSON_NAME]. Sr. II III IV …" at bounding box center [549, 233] width 1072 height 303
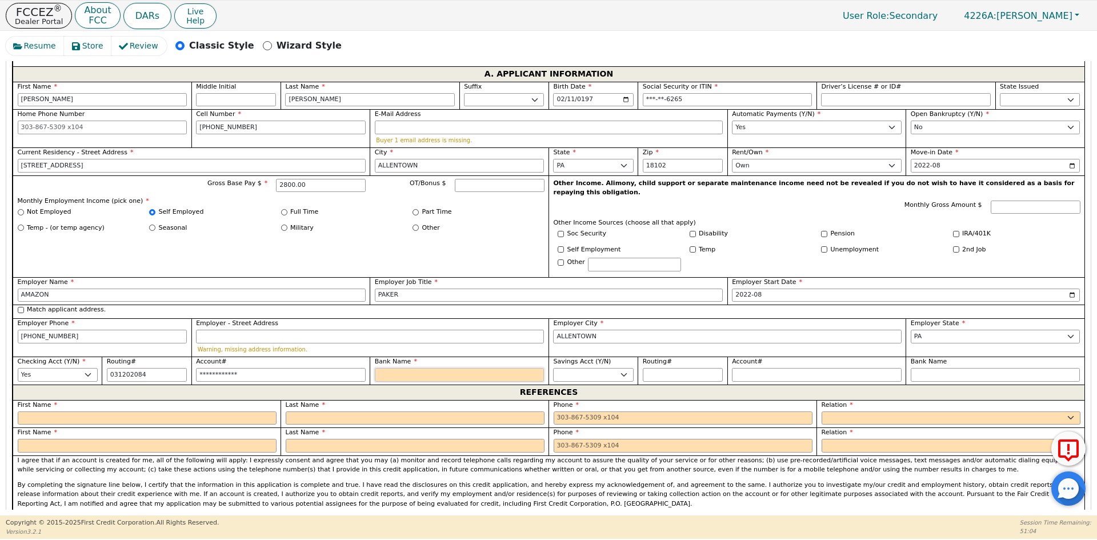
type input "*********"
click at [388, 368] on input "Bank Name" at bounding box center [460, 375] width 170 height 14
type input "BANK OF AMERICA"
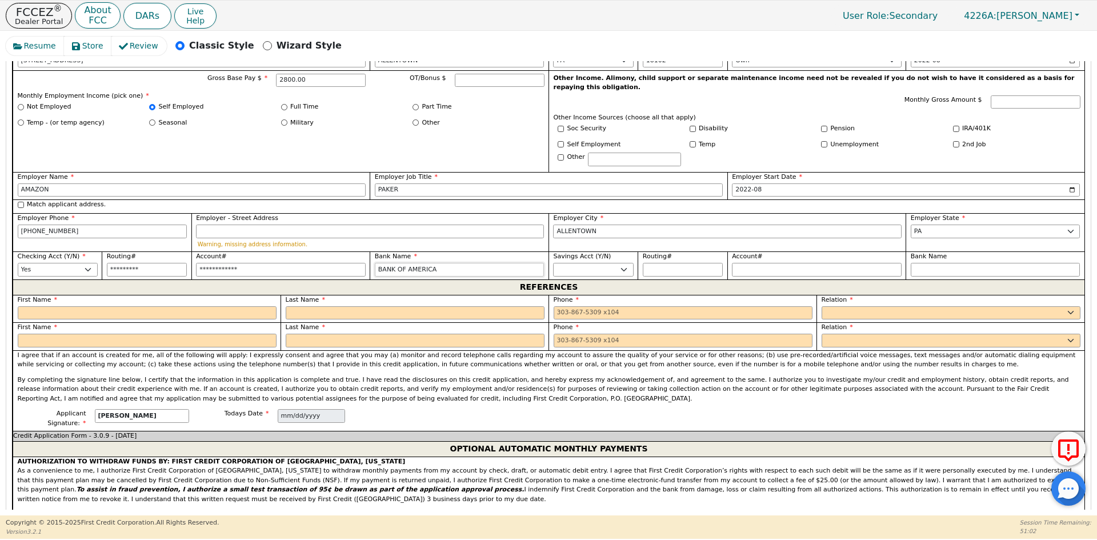
scroll to position [775, 0]
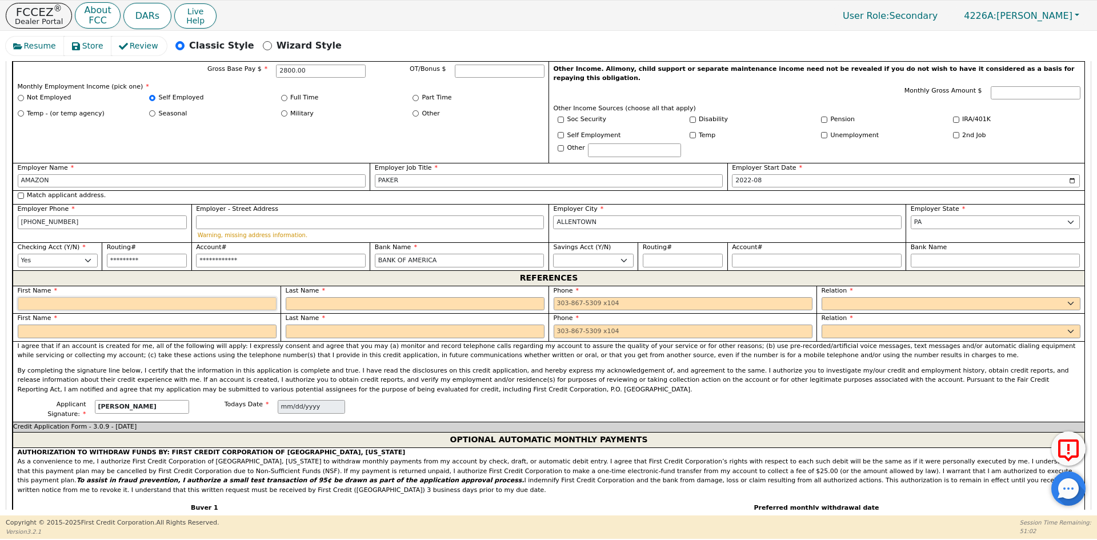
click at [62, 297] on input "text" at bounding box center [147, 304] width 259 height 14
type input "[PERSON_NAME]"
click at [385, 297] on input "text" at bounding box center [415, 304] width 259 height 14
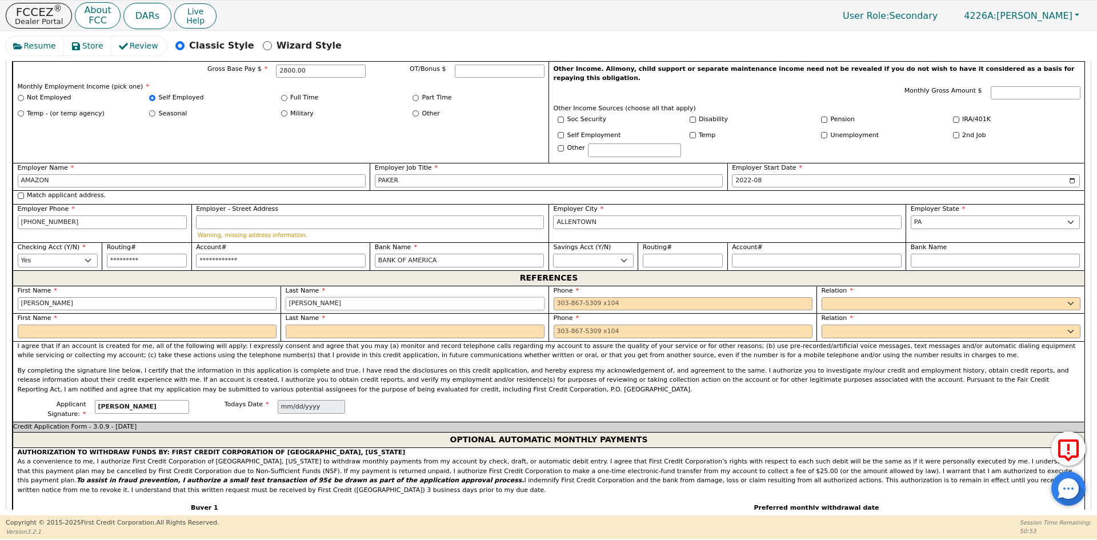
type input "[PERSON_NAME]"
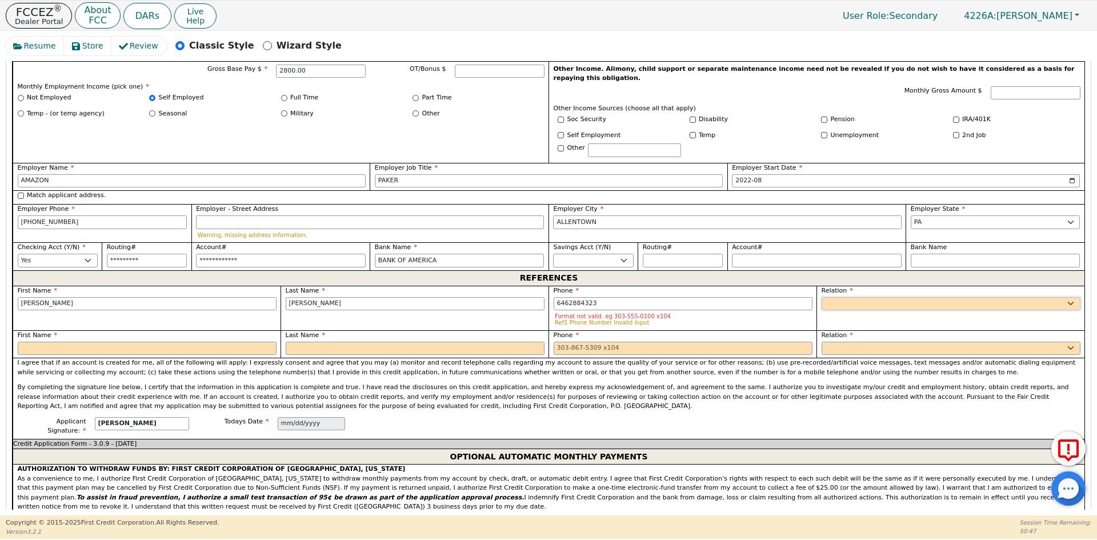
type input "[PHONE_NUMBER]"
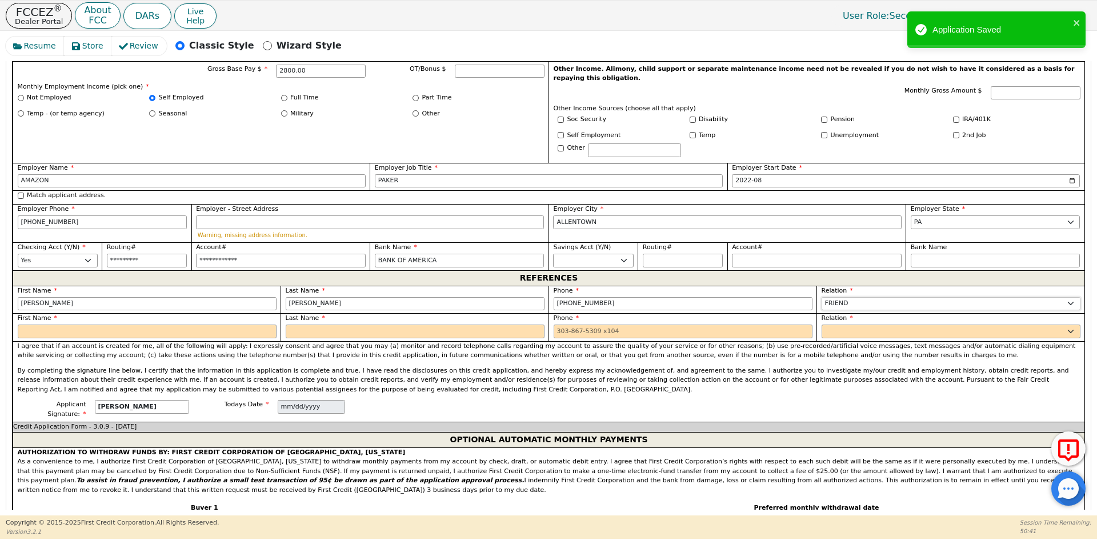
select select "OTHER"
click at [985, 297] on input "text" at bounding box center [996, 304] width 170 height 14
type input "FAMILY"
click at [895, 325] on select "FATHER MOTHER SISTER BROTHER DAUGHTER SON CO-WORKER NEIGHBOR FRIEND COUSIN G-MO…" at bounding box center [951, 332] width 259 height 14
select select "OTHER"
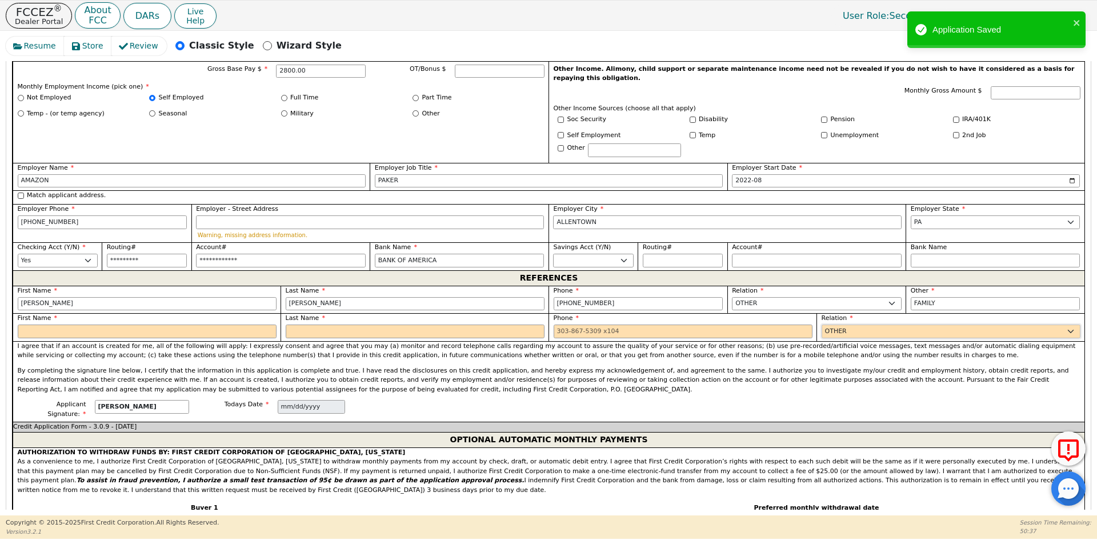
click at [822, 325] on select "FATHER MOTHER SISTER BROTHER DAUGHTER SON CO-WORKER NEIGHBOR FRIEND COUSIN G-MO…" at bounding box center [951, 332] width 259 height 14
click at [940, 325] on input "text" at bounding box center [996, 332] width 170 height 14
type input "FAMILY"
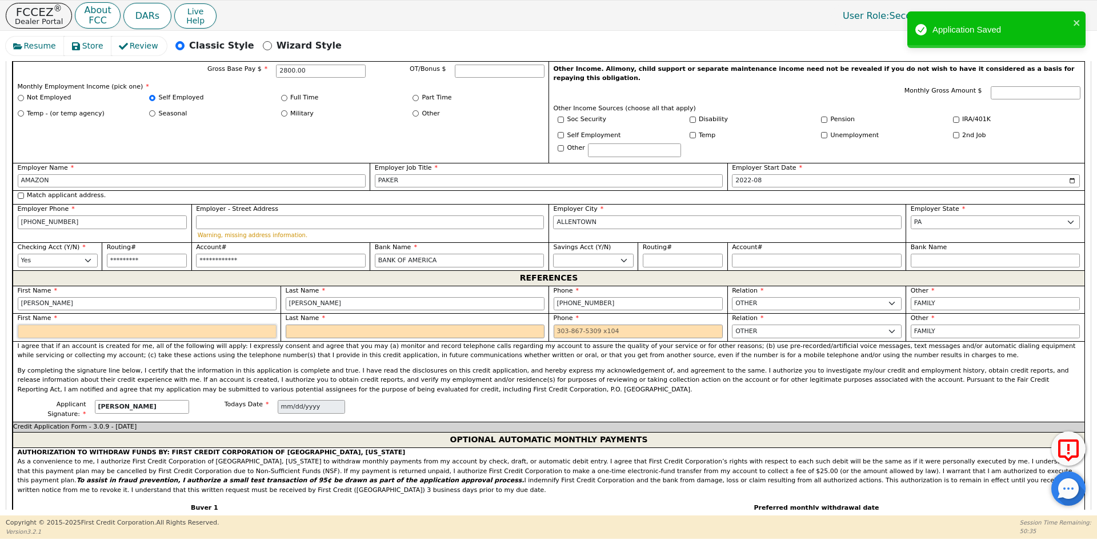
click at [50, 325] on input "text" at bounding box center [147, 332] width 259 height 14
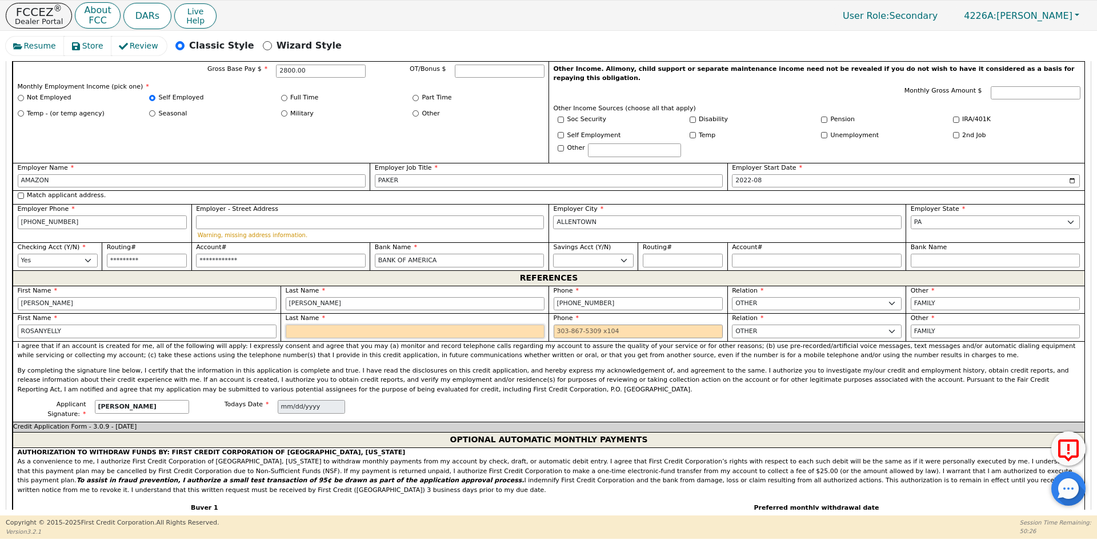
type input "ROSANYELLY"
type input "[PERSON_NAME]"
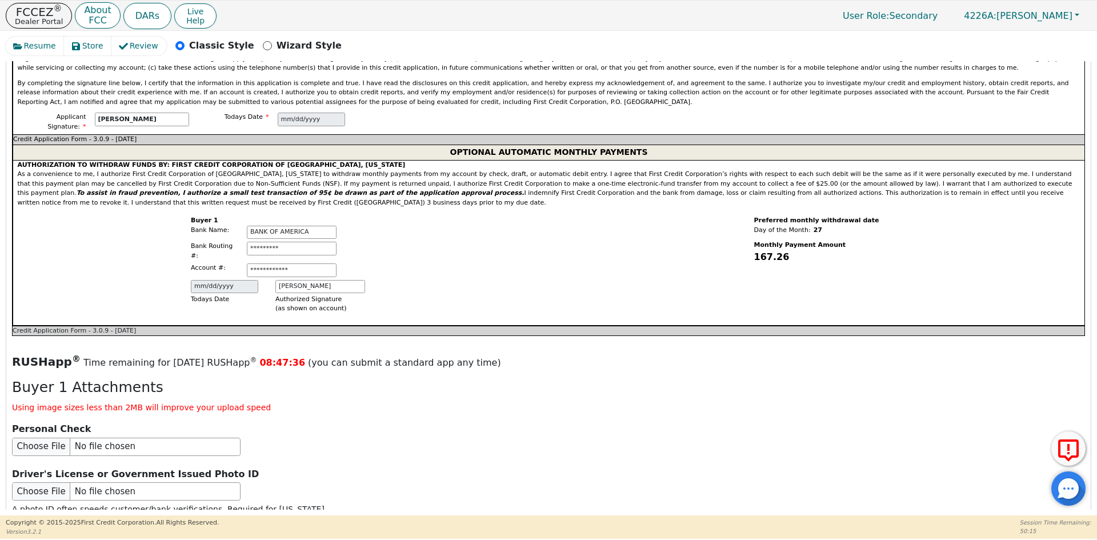
scroll to position [1118, 0]
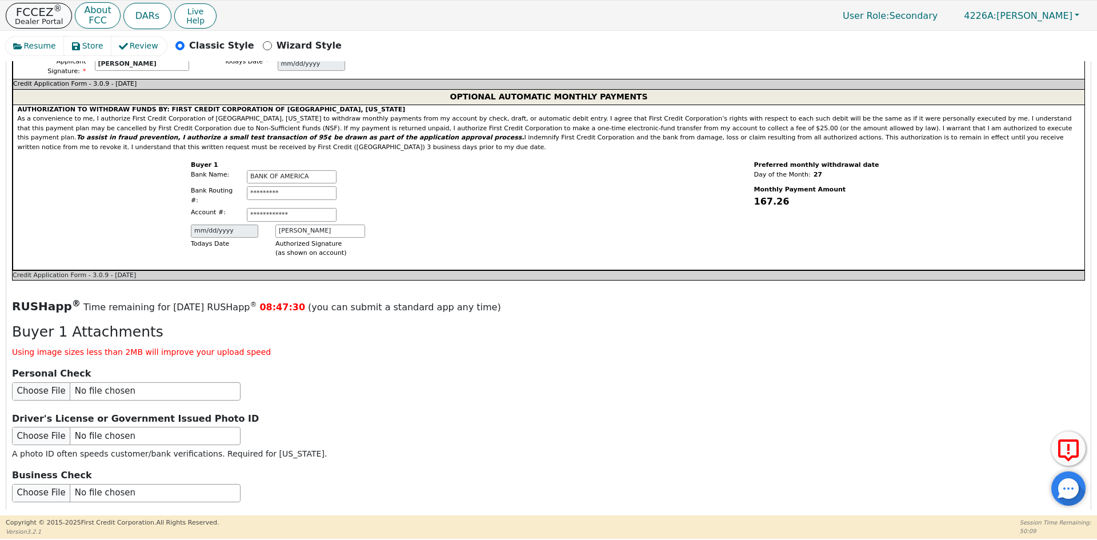
type input "[PHONE_NUMBER]"
click at [76, 427] on input "file" at bounding box center [126, 436] width 229 height 18
type input "C:\fakepath\ID [PERSON_NAME].pdf"
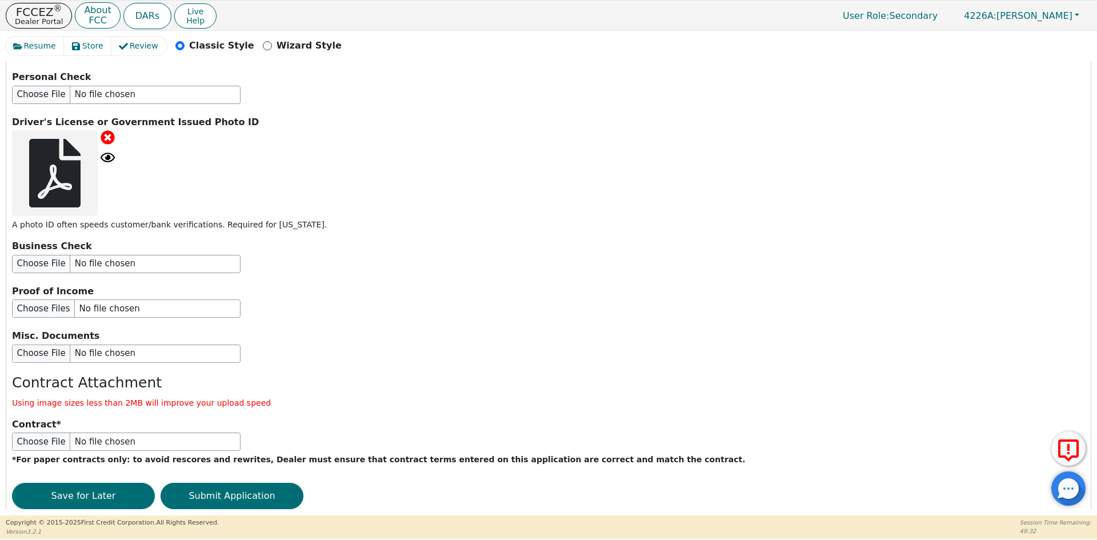
scroll to position [1416, 0]
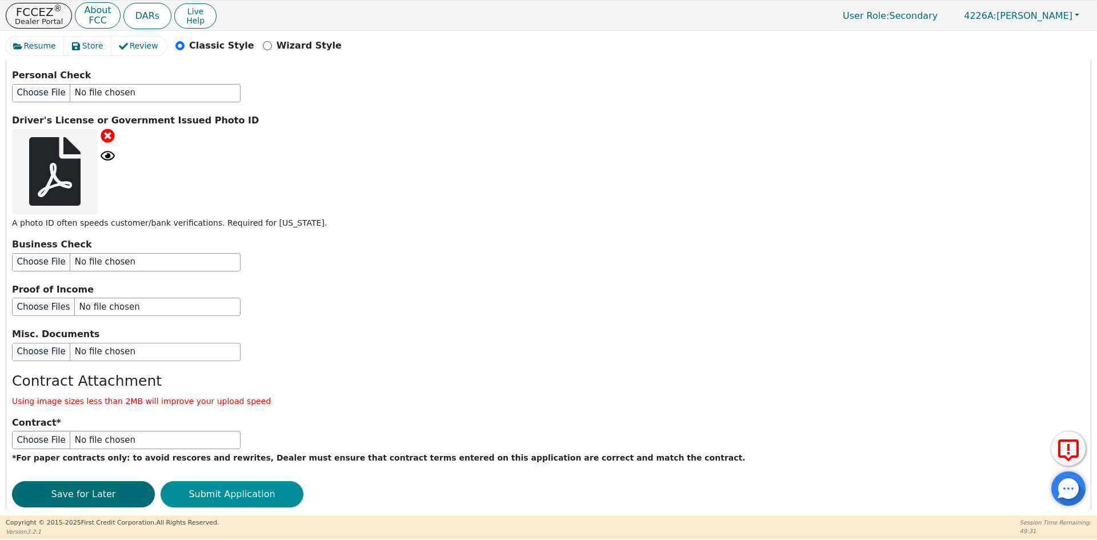
click at [207, 481] on button "Submit Application" at bounding box center [232, 494] width 143 height 26
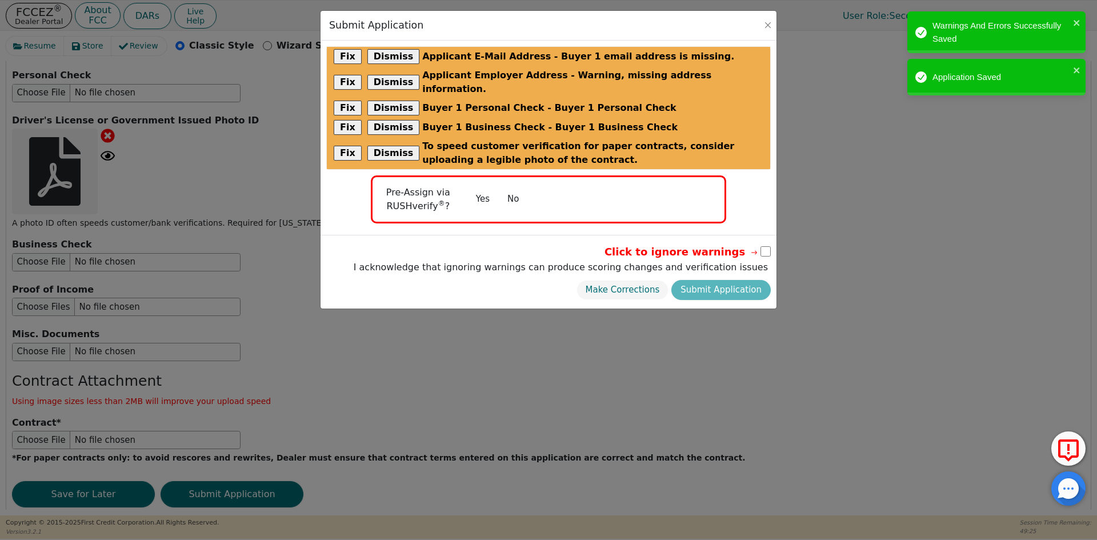
click at [518, 189] on button "No" at bounding box center [513, 199] width 30 height 20
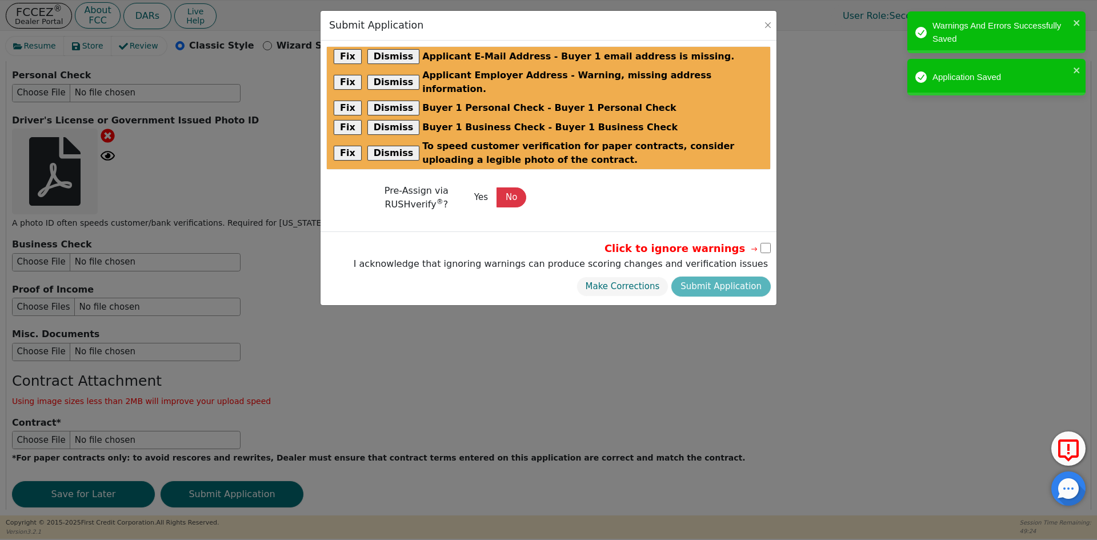
click at [769, 243] on input "checkbox" at bounding box center [766, 248] width 10 height 10
checkbox input "true"
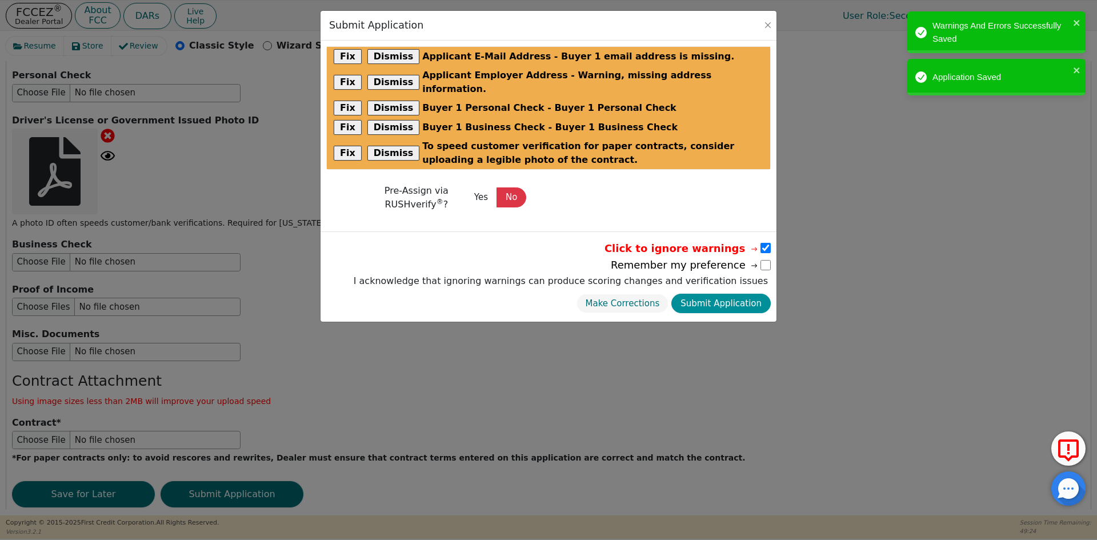
click at [738, 294] on button "Submit Application" at bounding box center [721, 304] width 99 height 20
select select
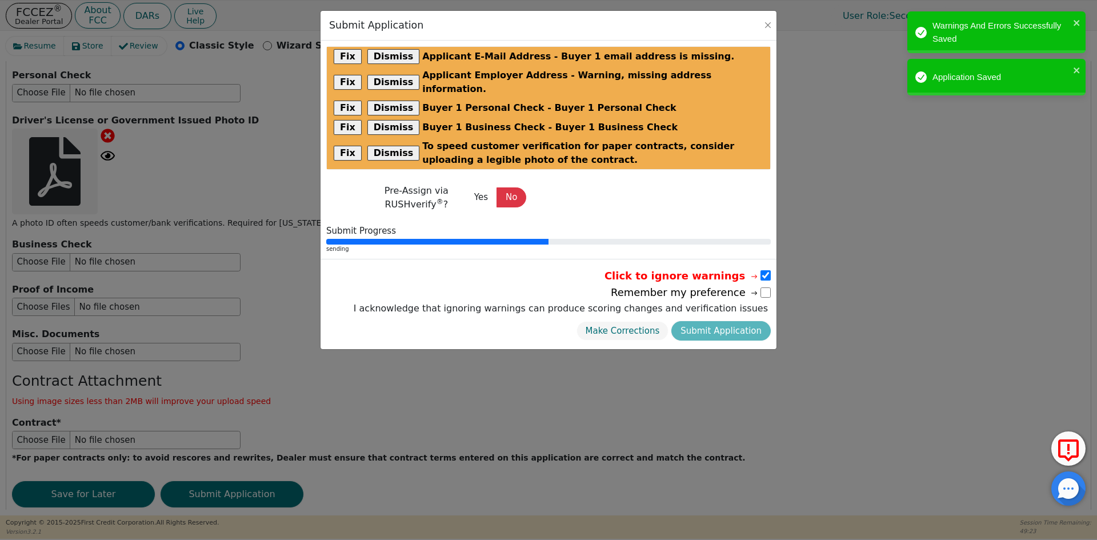
radio input "false"
